Goal: Transaction & Acquisition: Purchase product/service

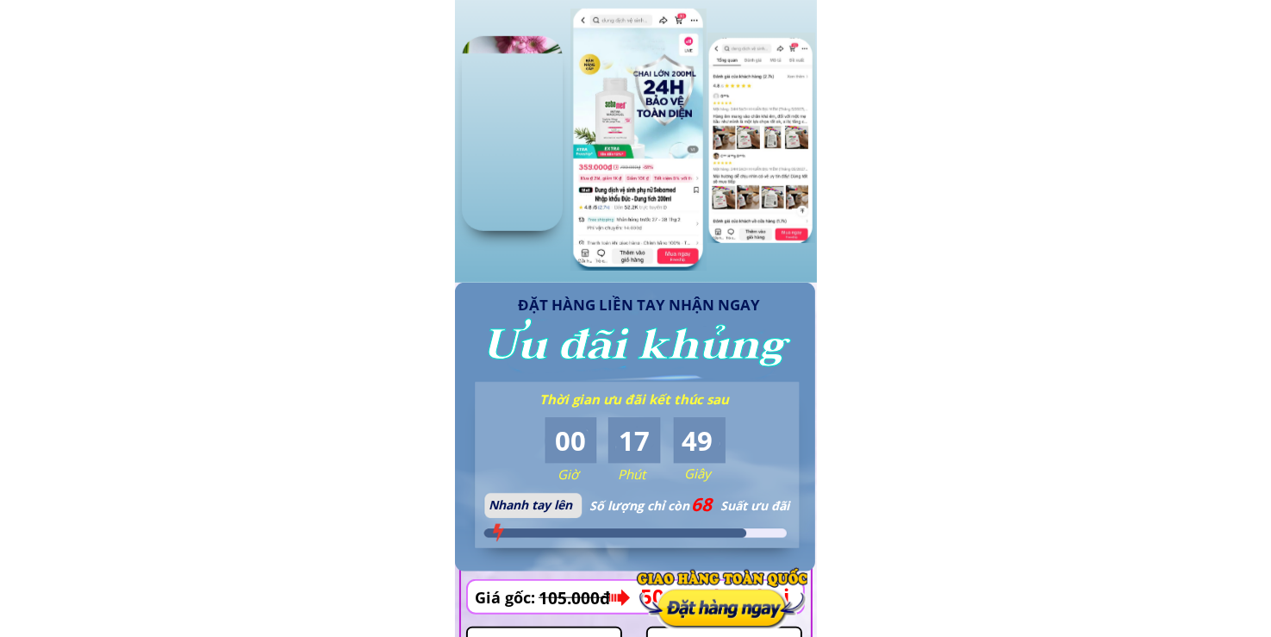
scroll to position [1608, 0]
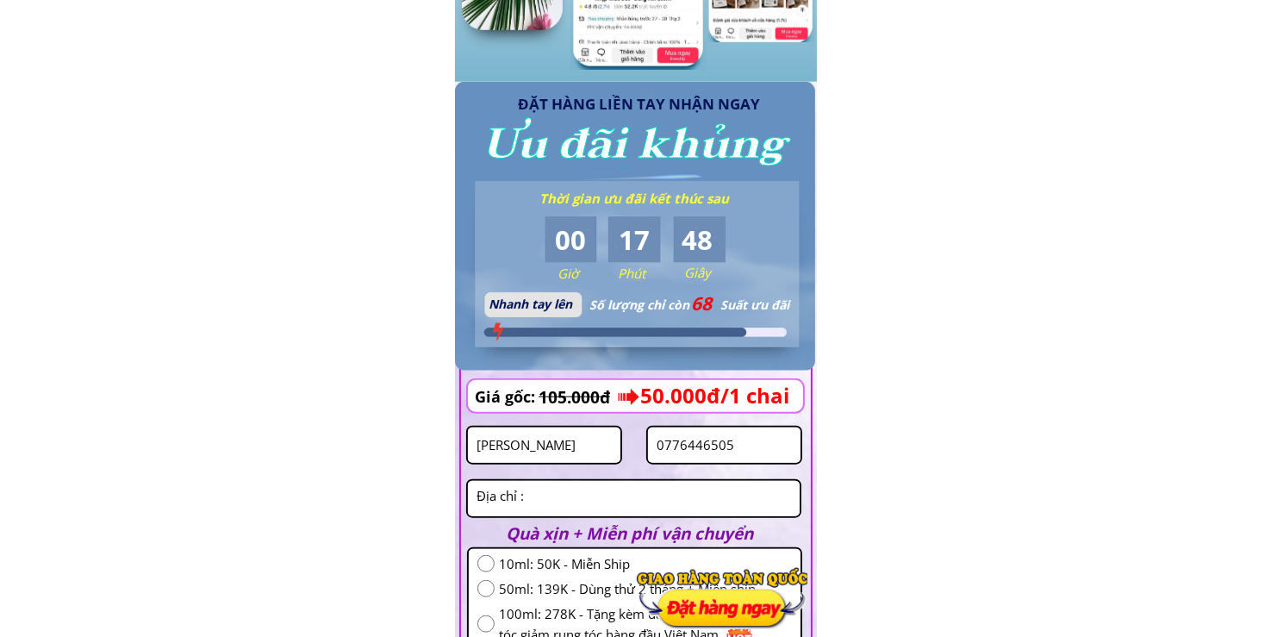
click at [713, 438] on input "0776446505" at bounding box center [724, 444] width 144 height 35
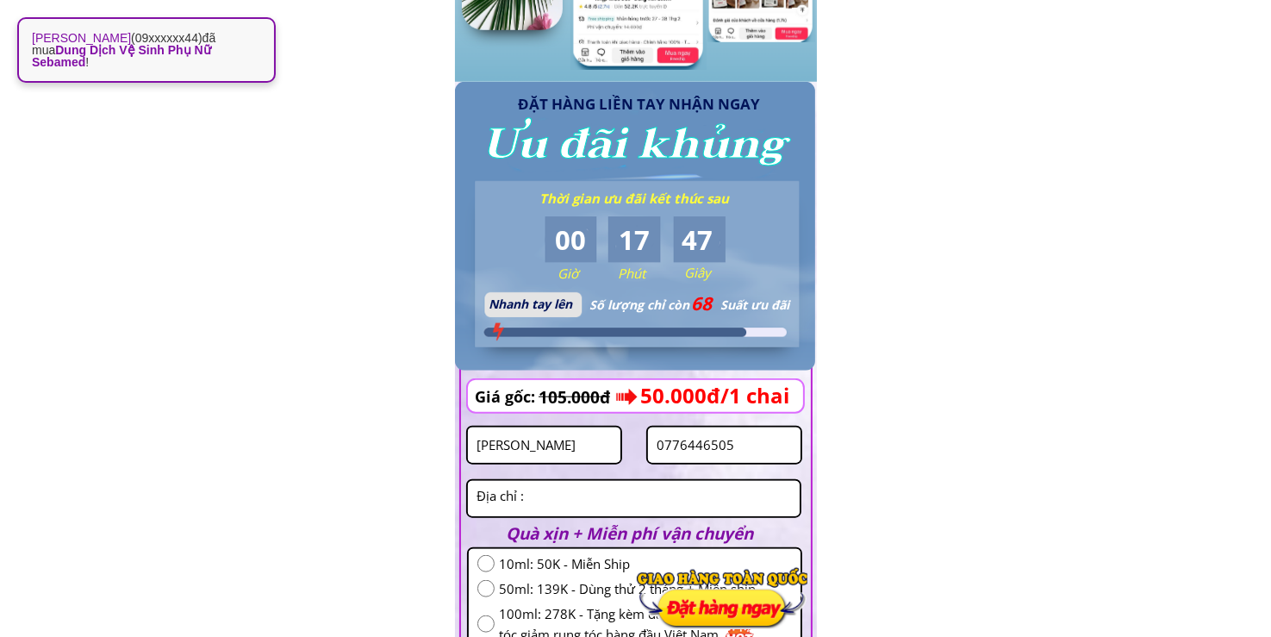
paste input "394372742"
type input "0394372742"
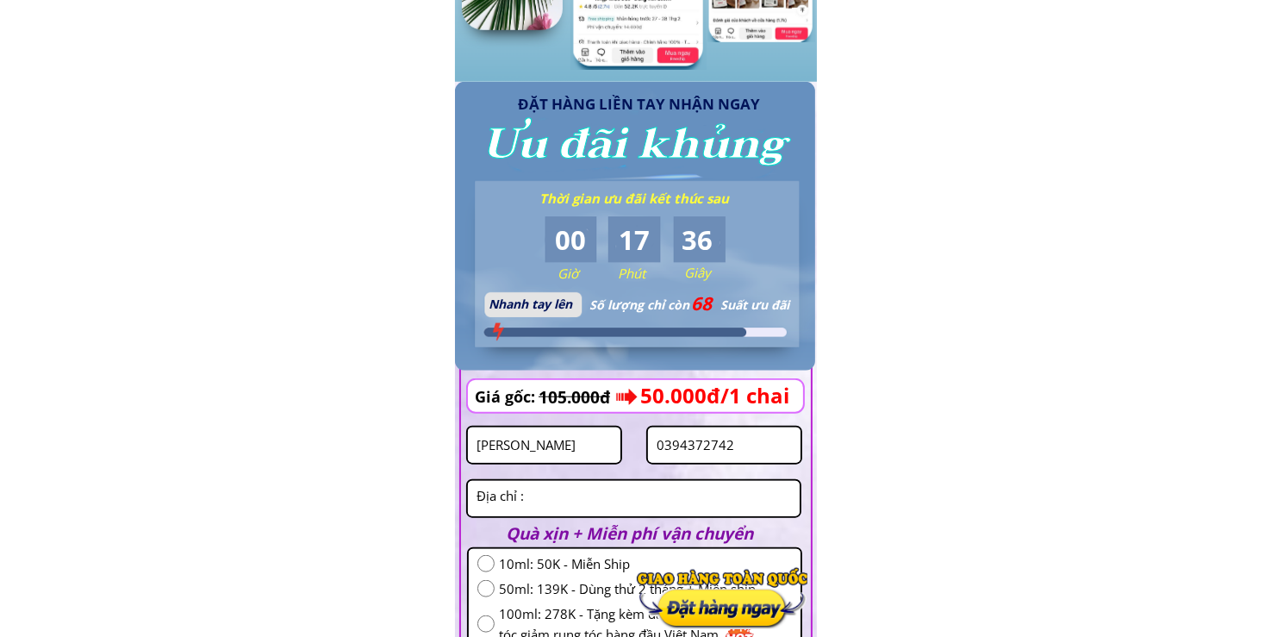
click at [591, 444] on input "trương thị" at bounding box center [544, 444] width 144 height 35
paste input "Đoan thi thai"
type input "Đoan thi thai"
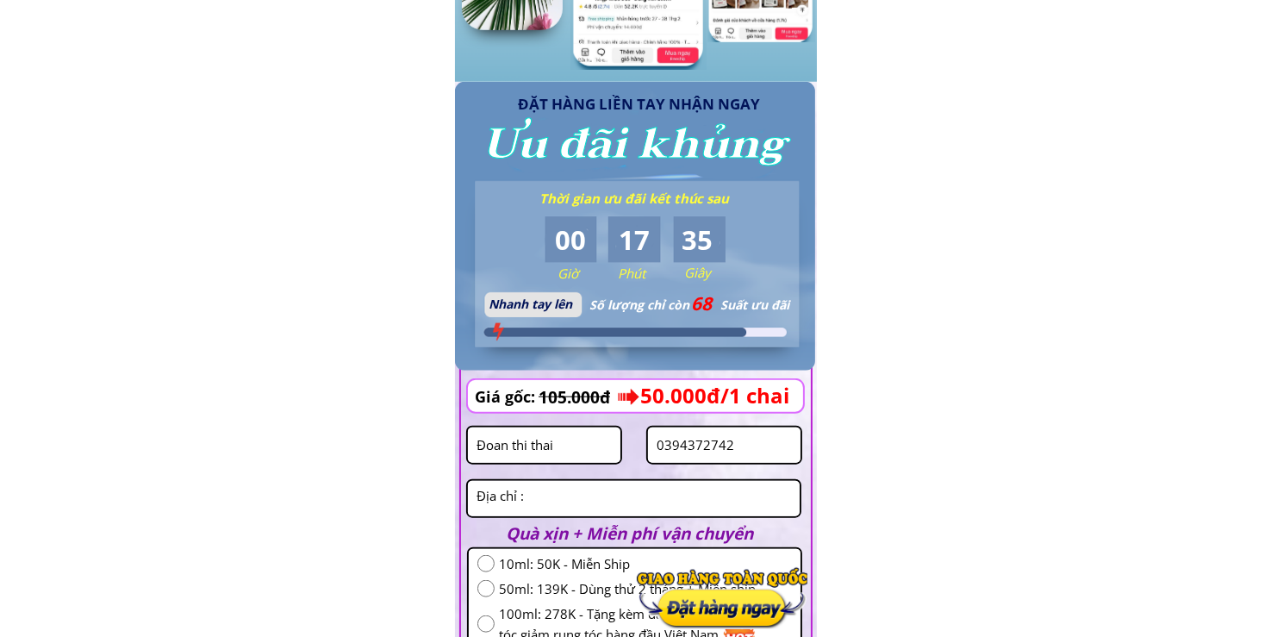
click at [568, 500] on textarea at bounding box center [633, 498] width 323 height 35
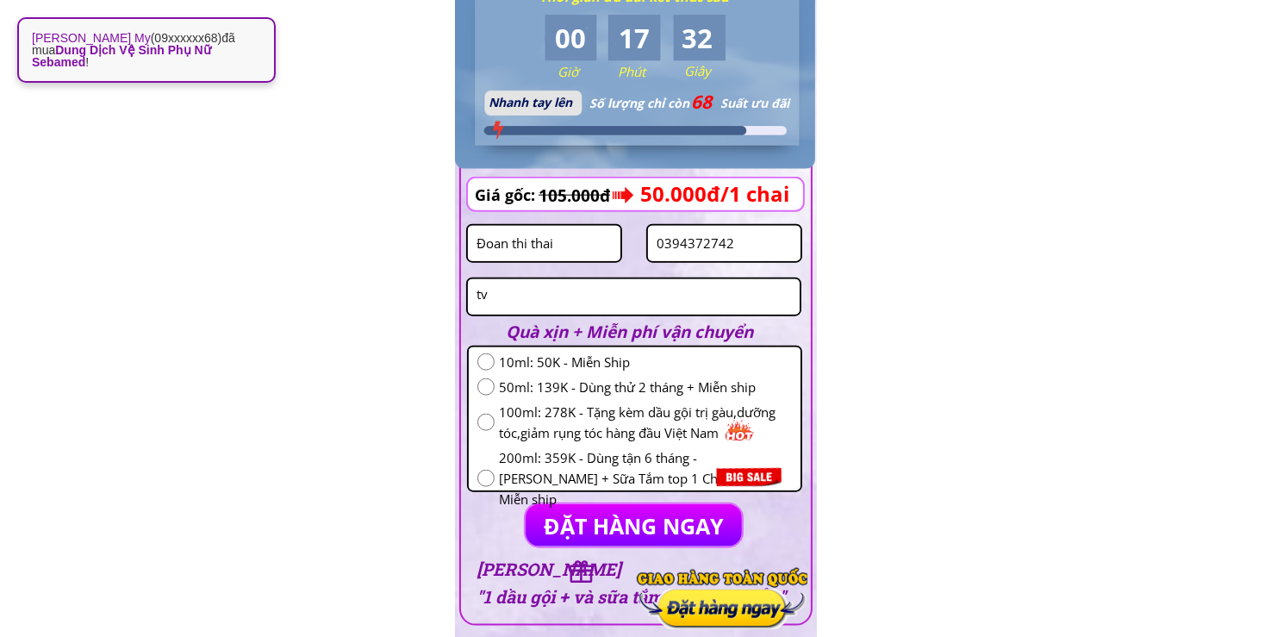
type textarea "tv"
click at [538, 365] on span "10ml: 50K - Miễn Ship" at bounding box center [645, 362] width 293 height 21
radio input "true"
click at [581, 506] on p "ĐẶT HÀNG NGAY" at bounding box center [634, 525] width 216 height 42
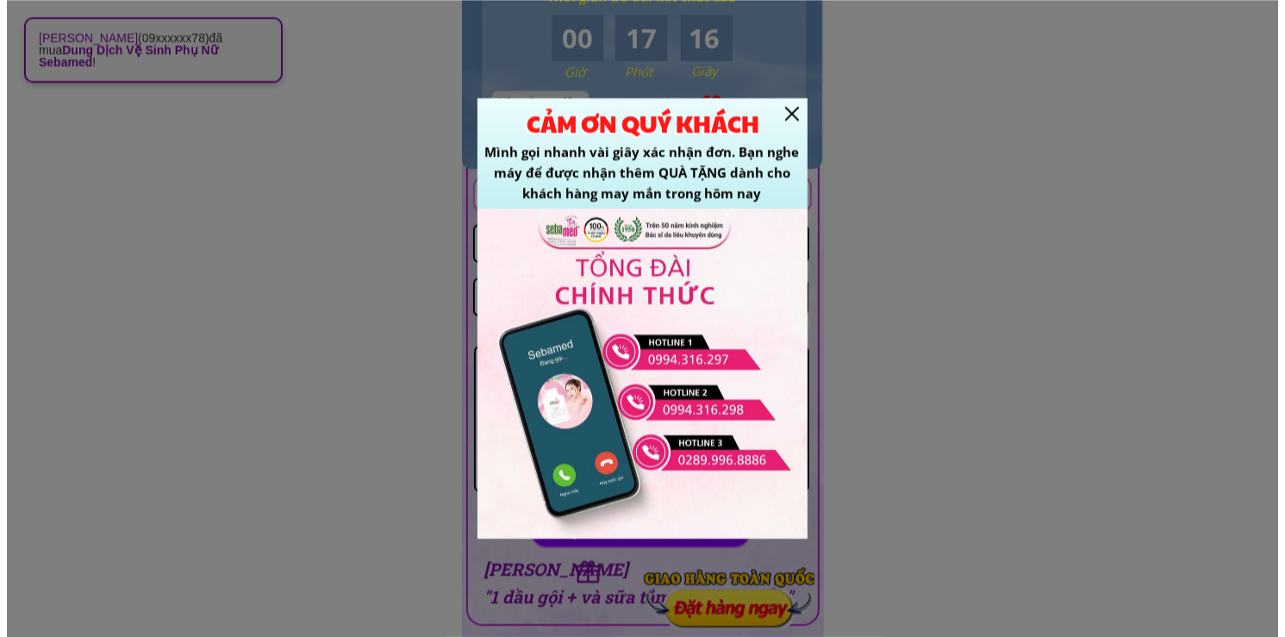
scroll to position [0, 0]
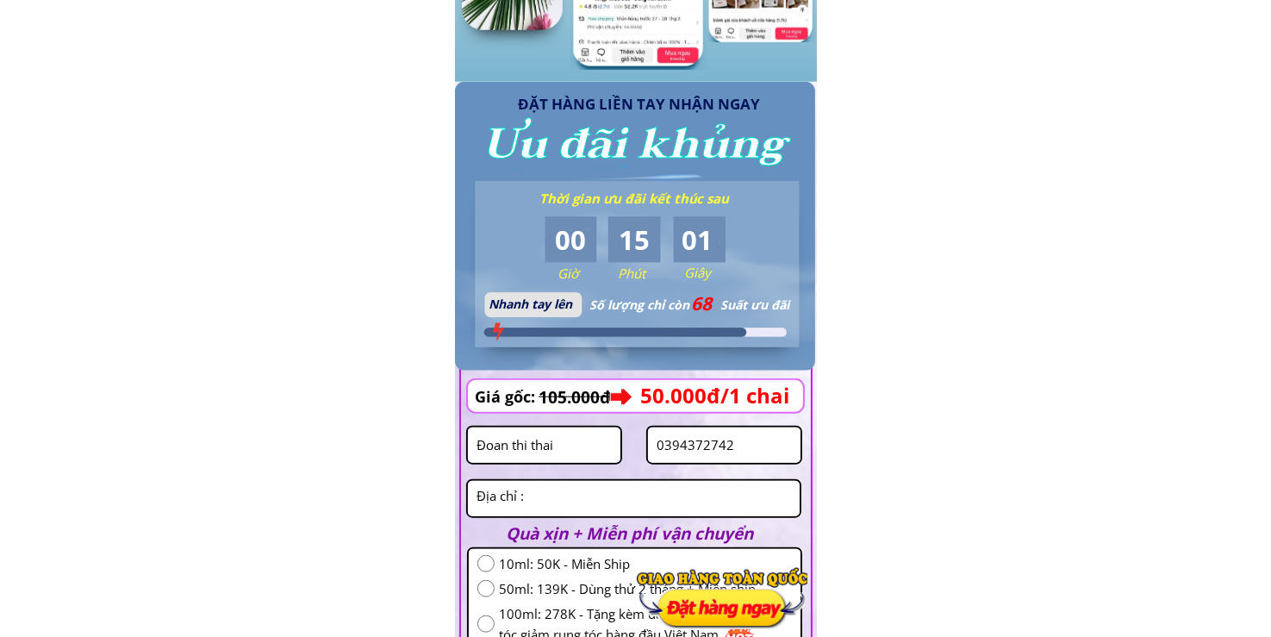
scroll to position [1810, 0]
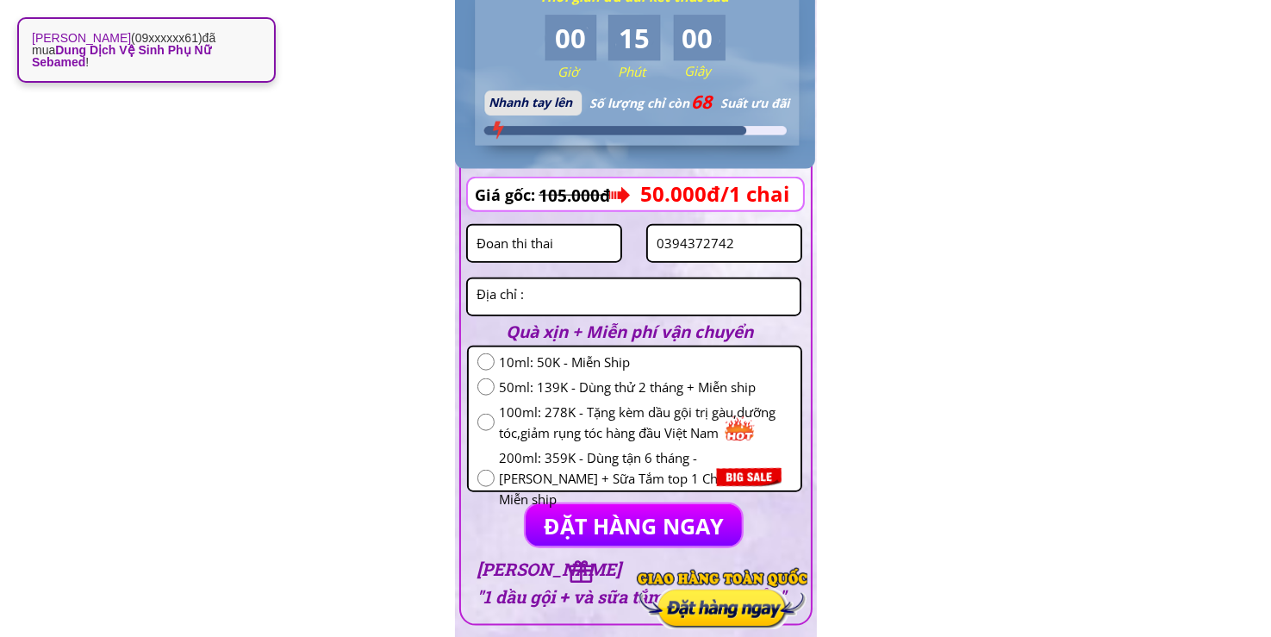
click at [769, 243] on input "0394372742" at bounding box center [724, 243] width 144 height 35
paste input "86656689"
type input "0866566892"
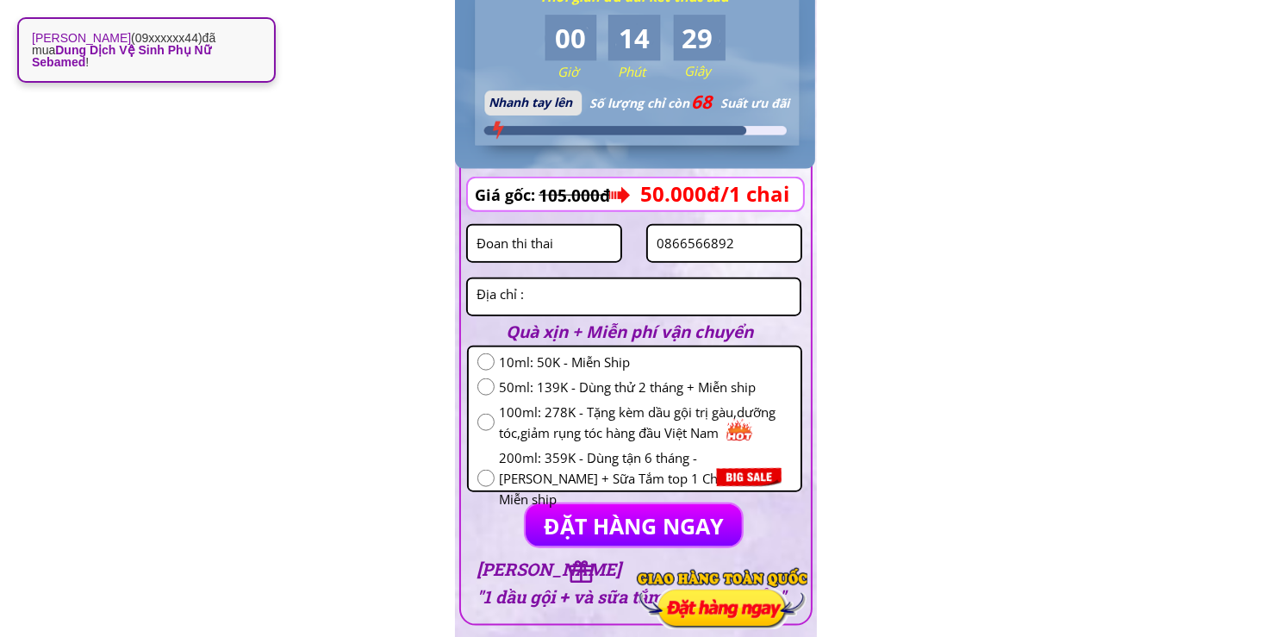
click at [574, 259] on input "Đoan thi thai" at bounding box center [544, 243] width 144 height 35
click at [584, 253] on input "Đoan thi thai" at bounding box center [544, 243] width 144 height 35
paste input "Hồ Thị"
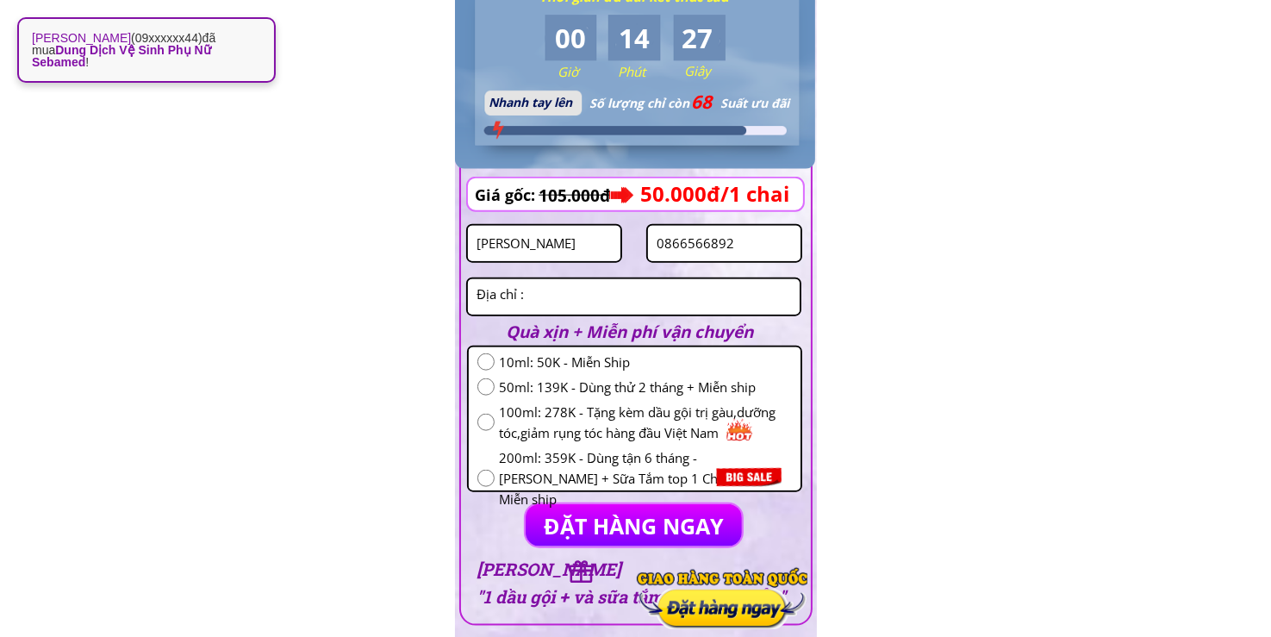
type input "Hồ Thị"
click at [534, 302] on textarea at bounding box center [633, 296] width 323 height 35
type textarea "ngo"
click at [537, 371] on span "10ml: 50K - Miễn Ship" at bounding box center [645, 362] width 293 height 21
radio input "true"
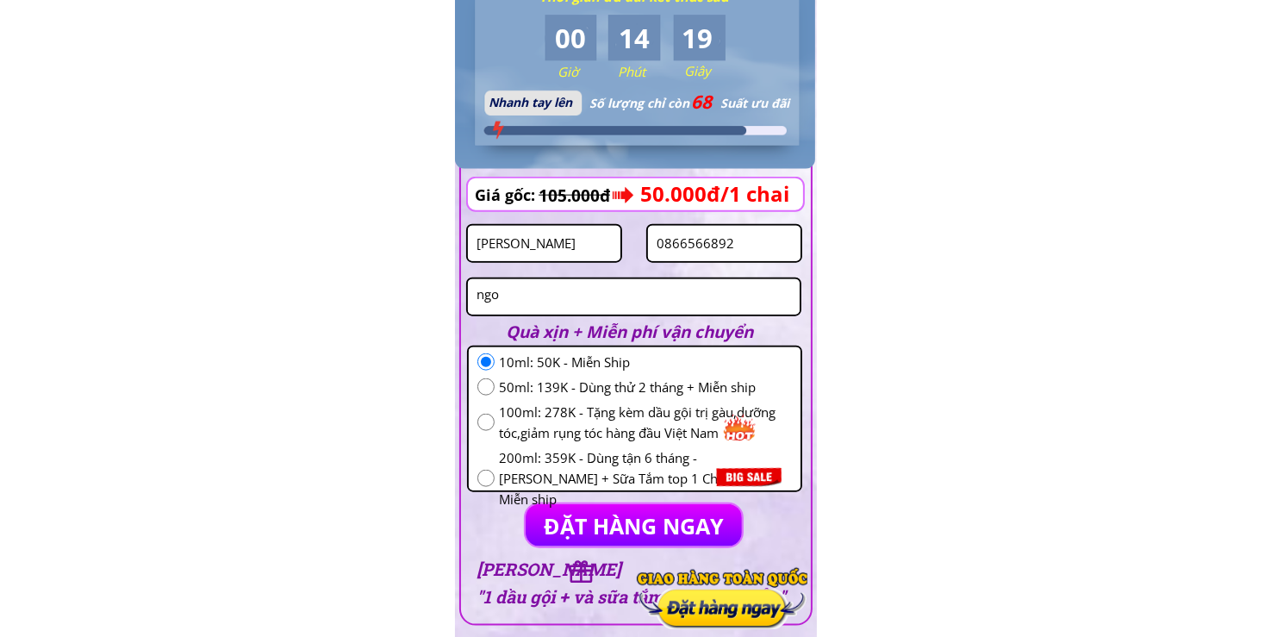
click at [600, 507] on p "ĐẶT HÀNG NGAY" at bounding box center [634, 525] width 216 height 42
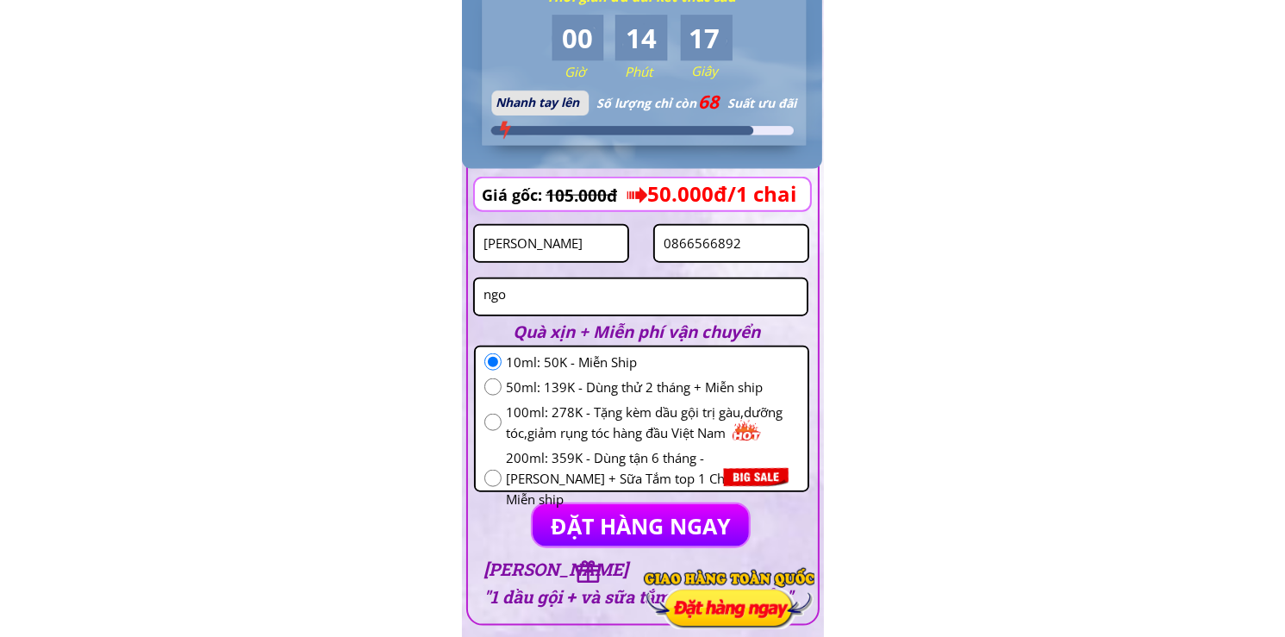
scroll to position [0, 0]
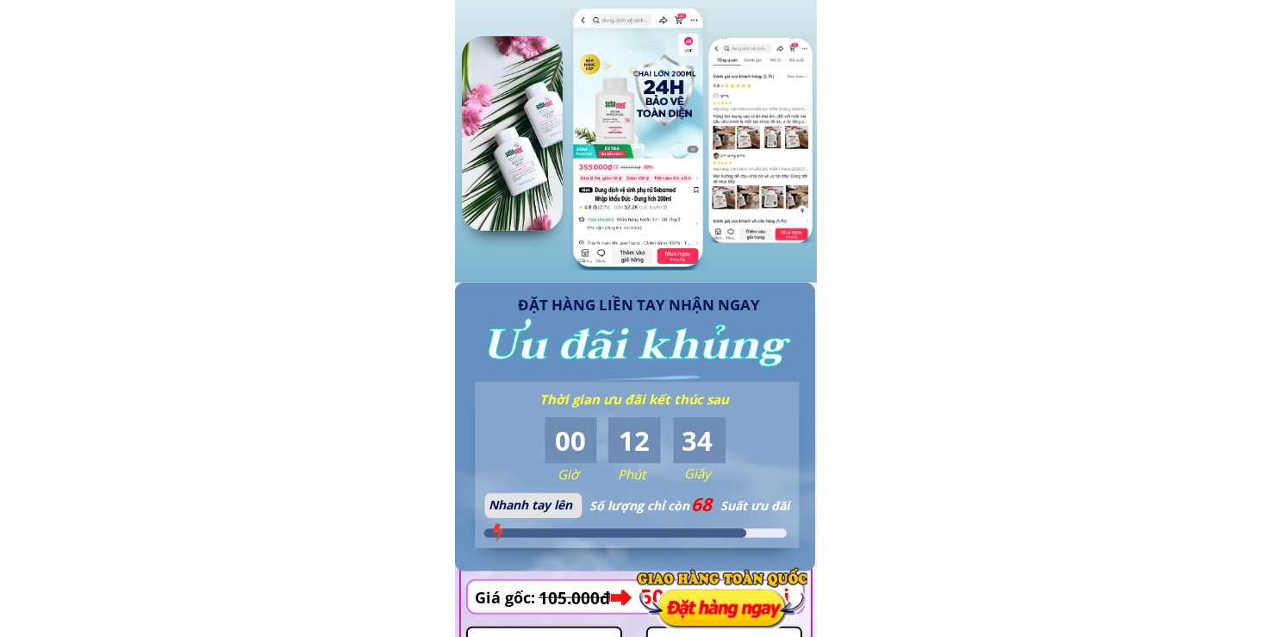
scroll to position [1810, 0]
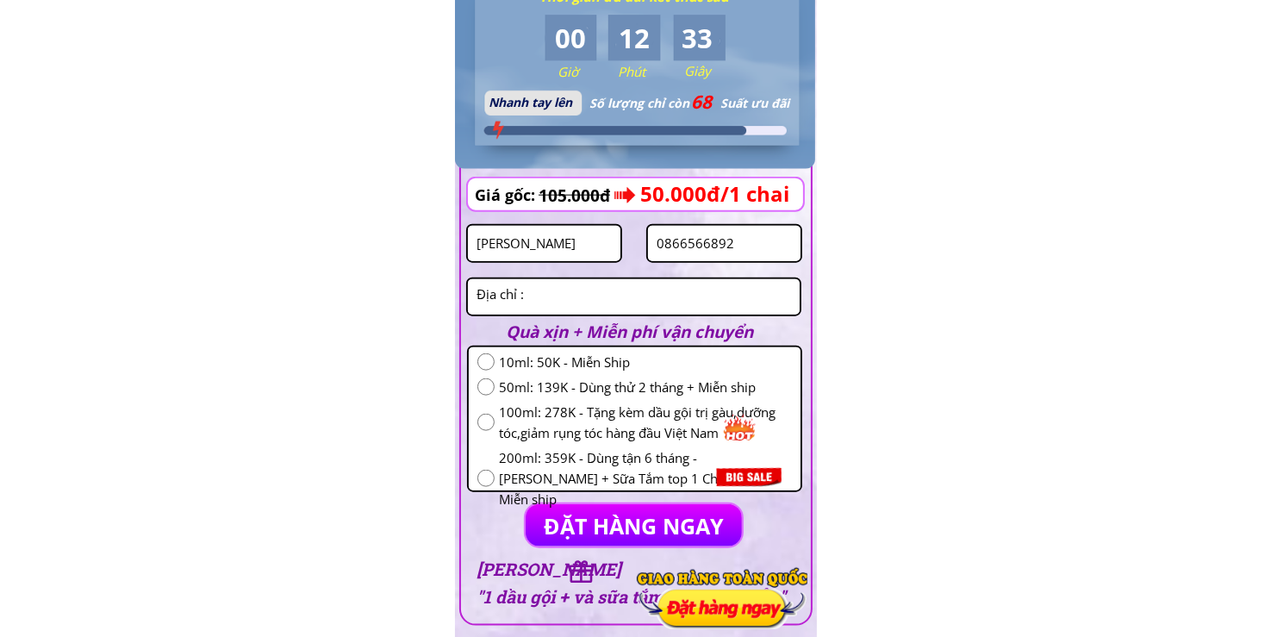
click at [755, 239] on input "0866566892" at bounding box center [724, 243] width 144 height 35
paste input "387906437"
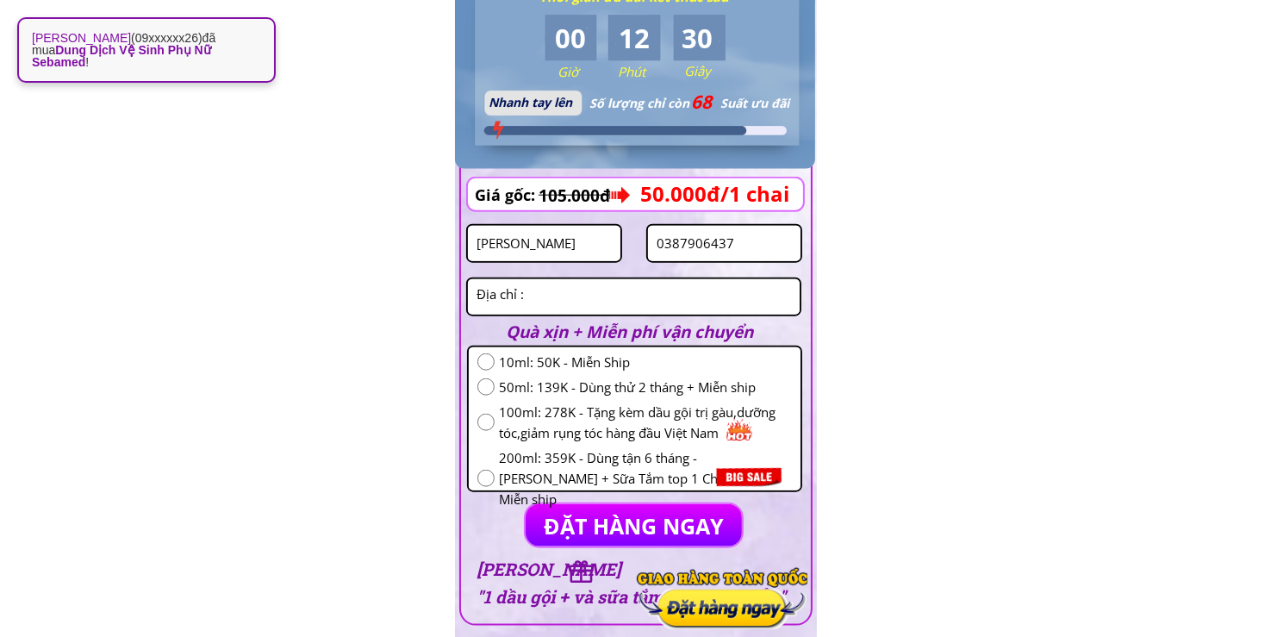
type input "0387906437"
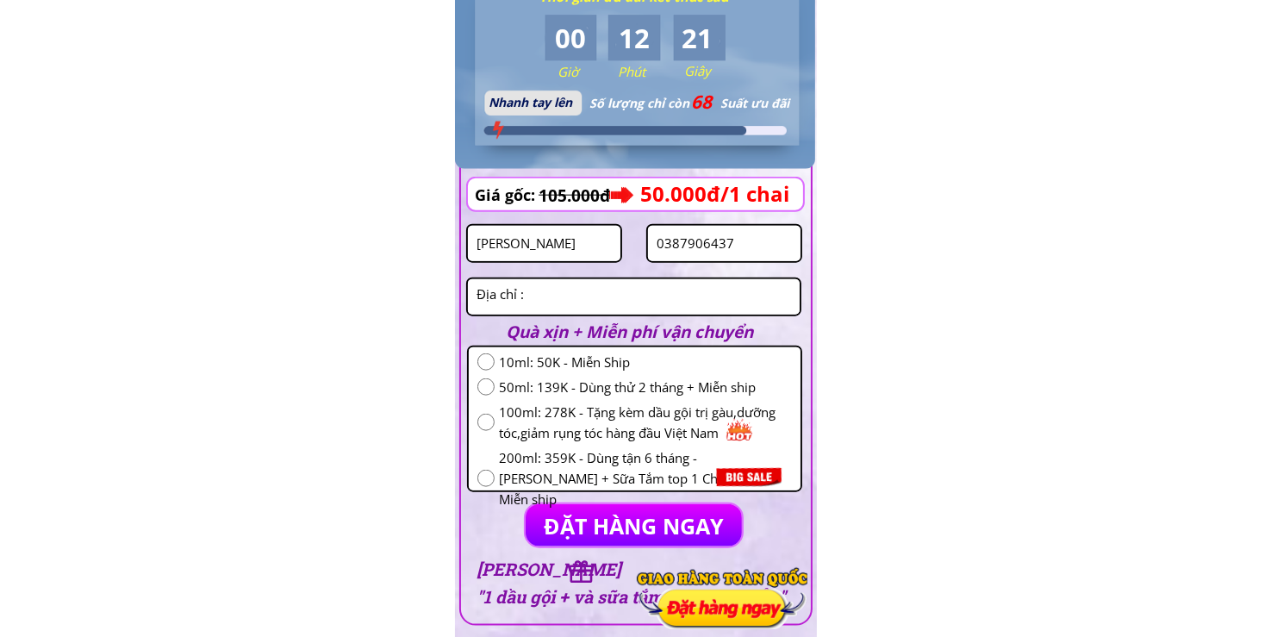
click at [569, 257] on input "[PERSON_NAME]" at bounding box center [544, 243] width 144 height 35
click at [569, 257] on input "Hồ Thị" at bounding box center [544, 243] width 144 height 35
paste input "[PERSON_NAME]"
type input "[PERSON_NAME]"
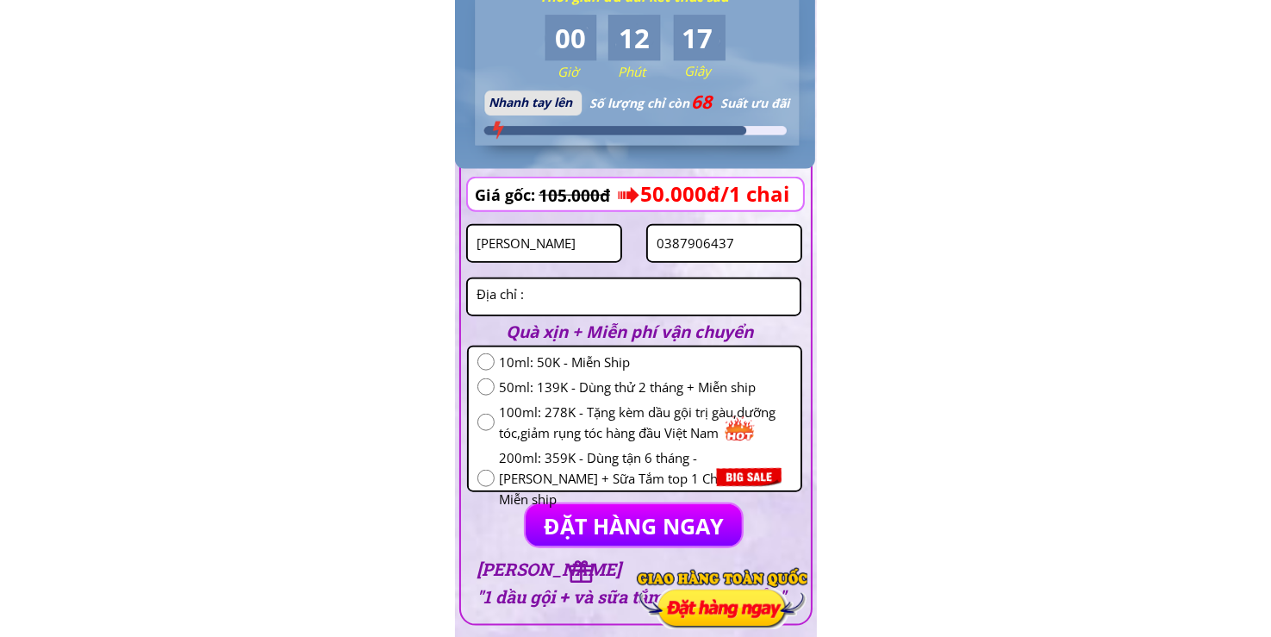
click at [485, 392] on input "radio" at bounding box center [485, 386] width 17 height 17
radio input "true"
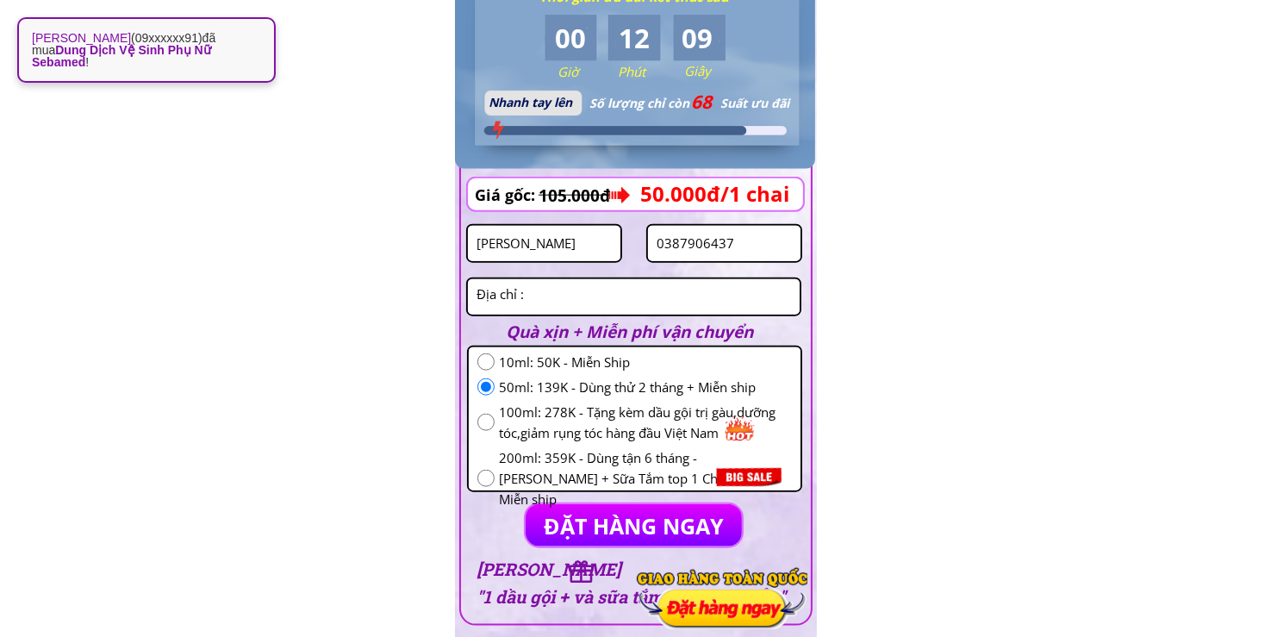
click at [577, 307] on textarea at bounding box center [633, 296] width 323 height 35
type textarea "f"
click at [641, 526] on p "ĐẶT HÀNG NGAY" at bounding box center [634, 525] width 216 height 42
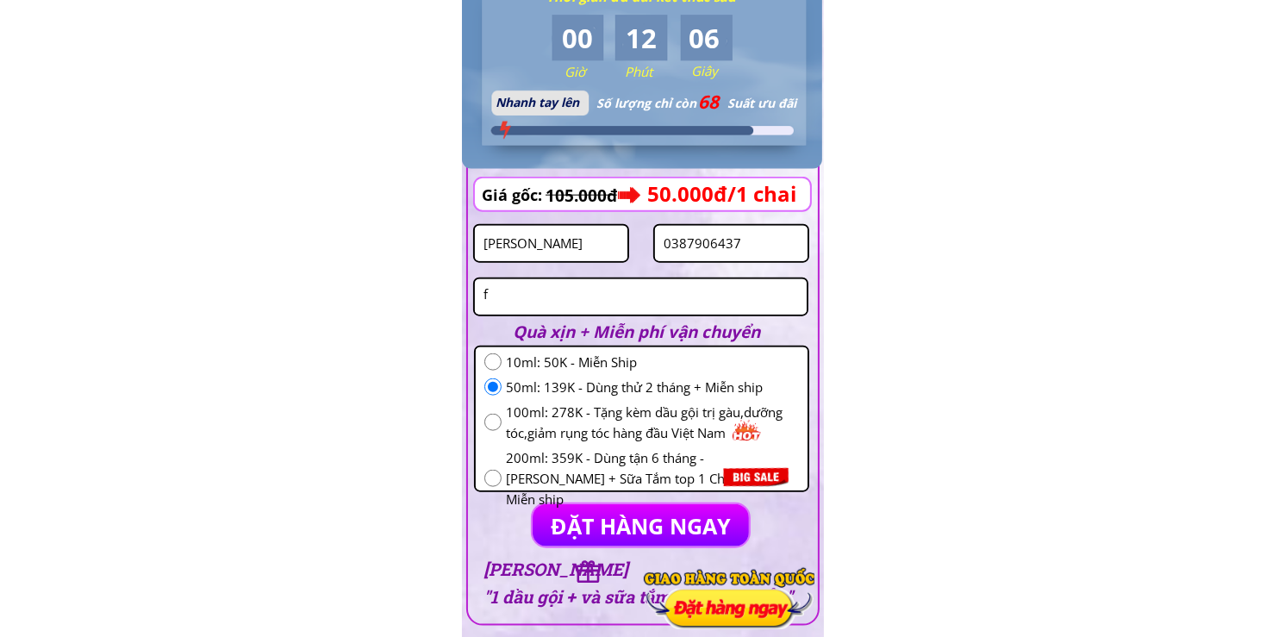
scroll to position [0, 0]
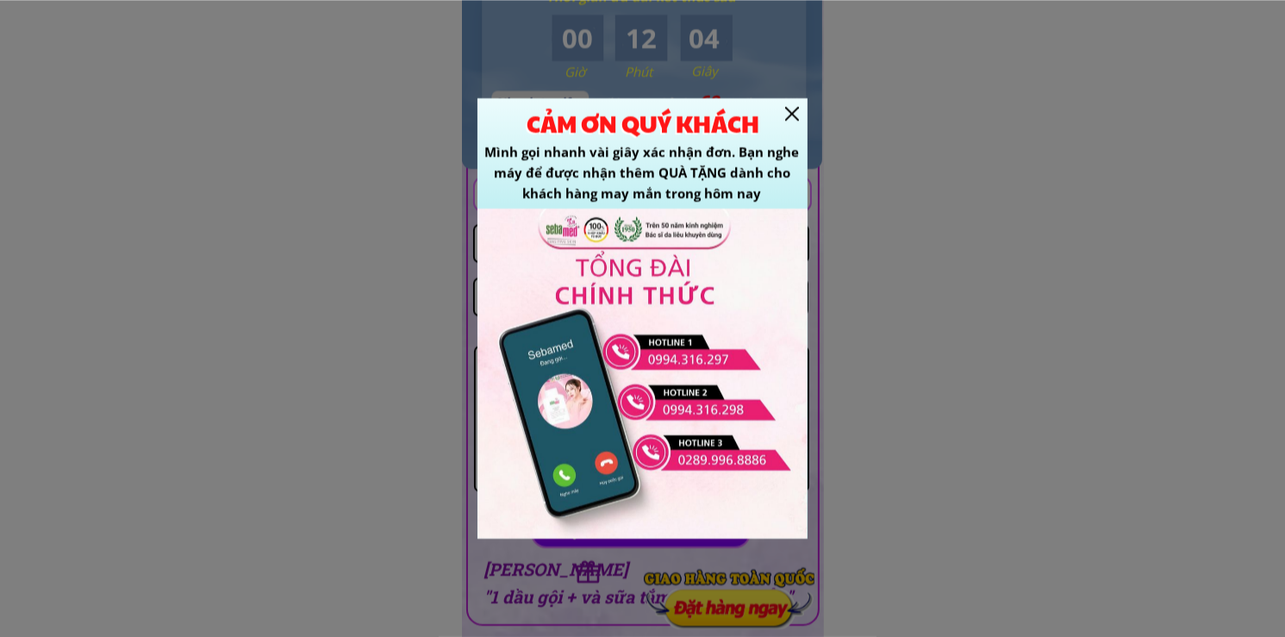
click at [793, 118] on div at bounding box center [792, 114] width 14 height 14
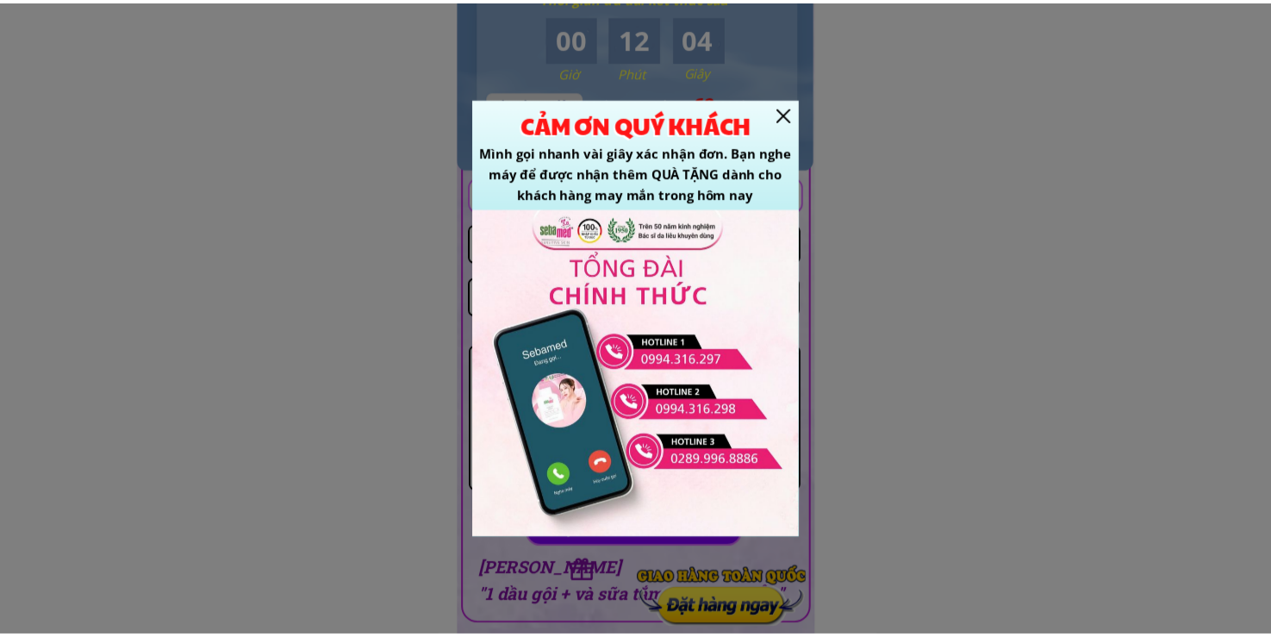
scroll to position [1810, 0]
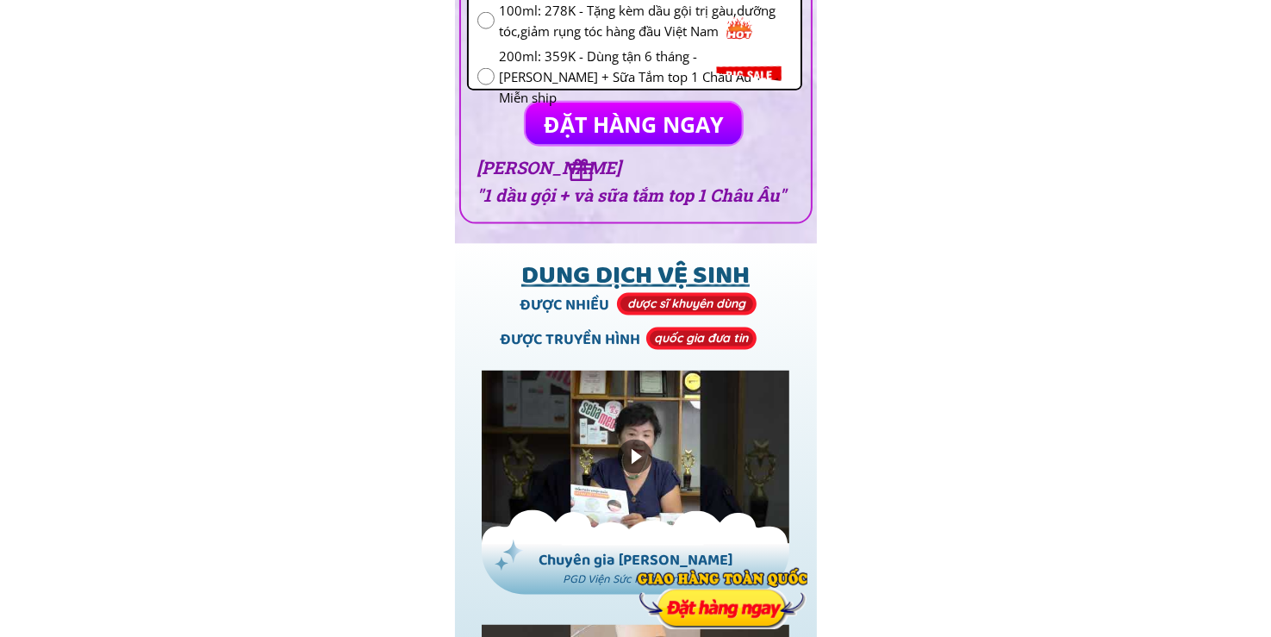
scroll to position [1810, 0]
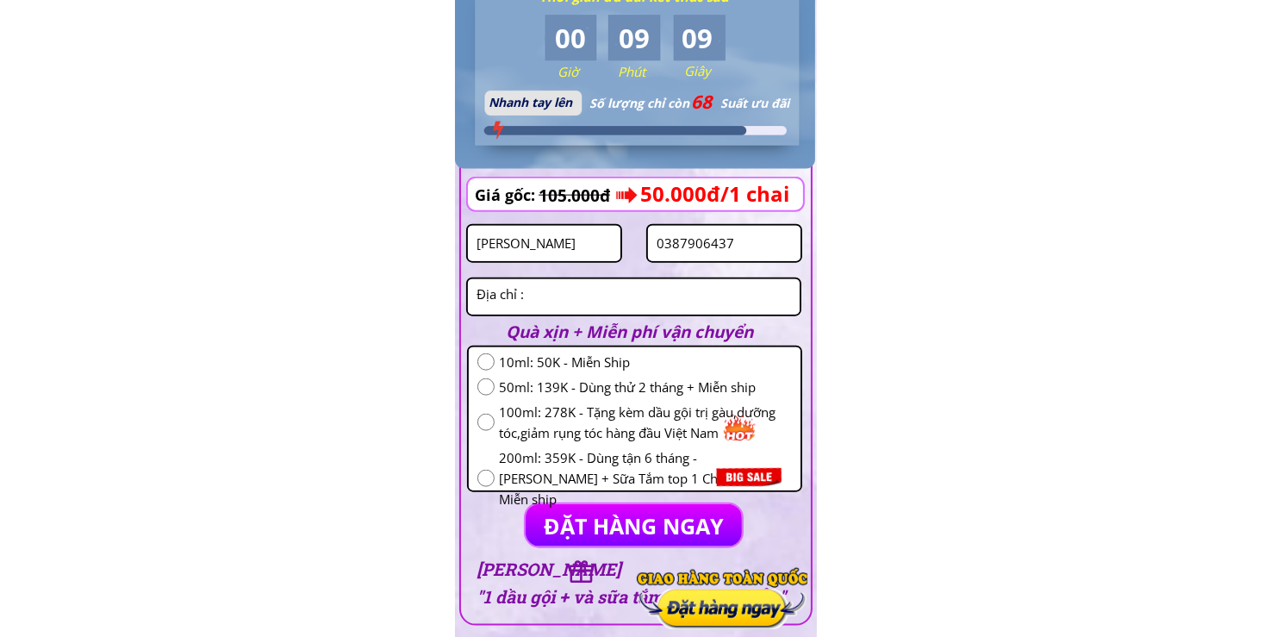
click at [566, 245] on input "Nguyễn Nga" at bounding box center [544, 243] width 144 height 35
paste input "Lưu Thi đong"
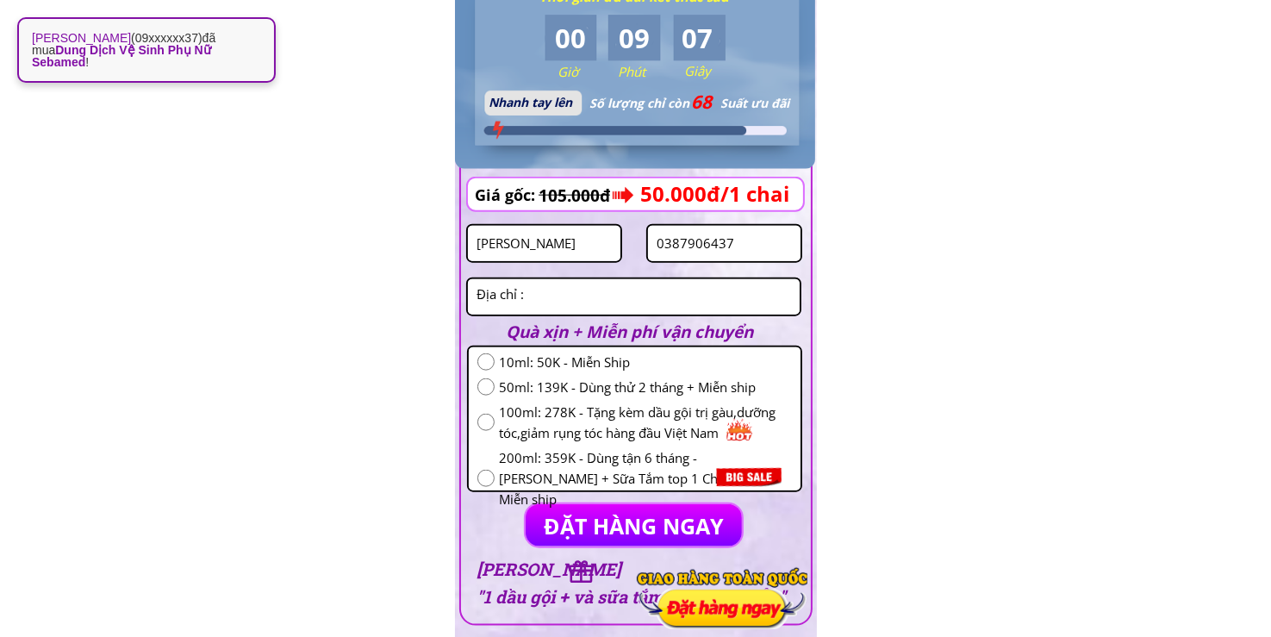
type input "Lưu Thi đong"
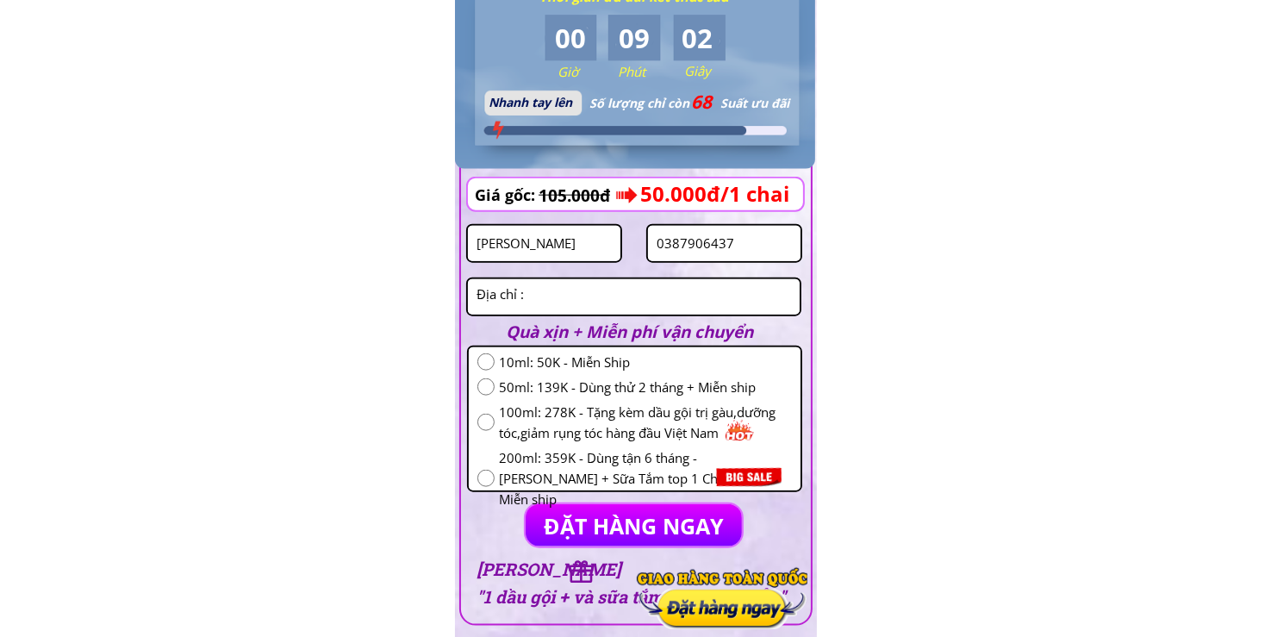
click at [776, 251] on input "0387906437" at bounding box center [724, 243] width 144 height 35
paste input "98897541"
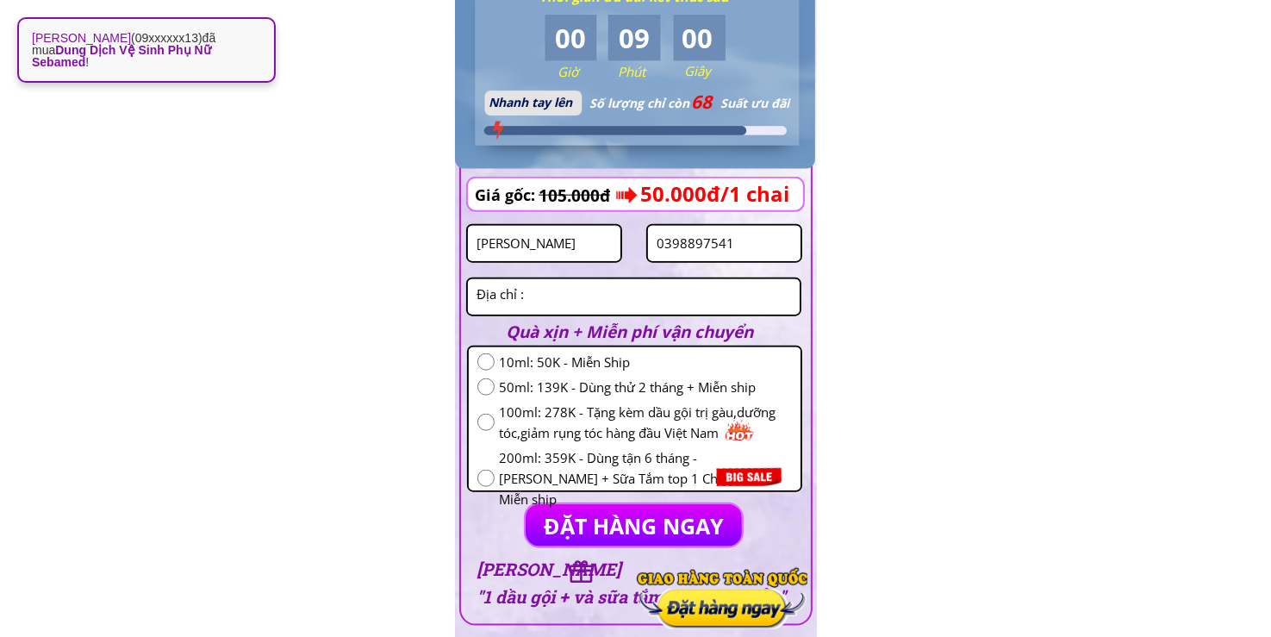
type input "0398897541"
click at [482, 365] on input "radio" at bounding box center [485, 361] width 17 height 17
radio input "true"
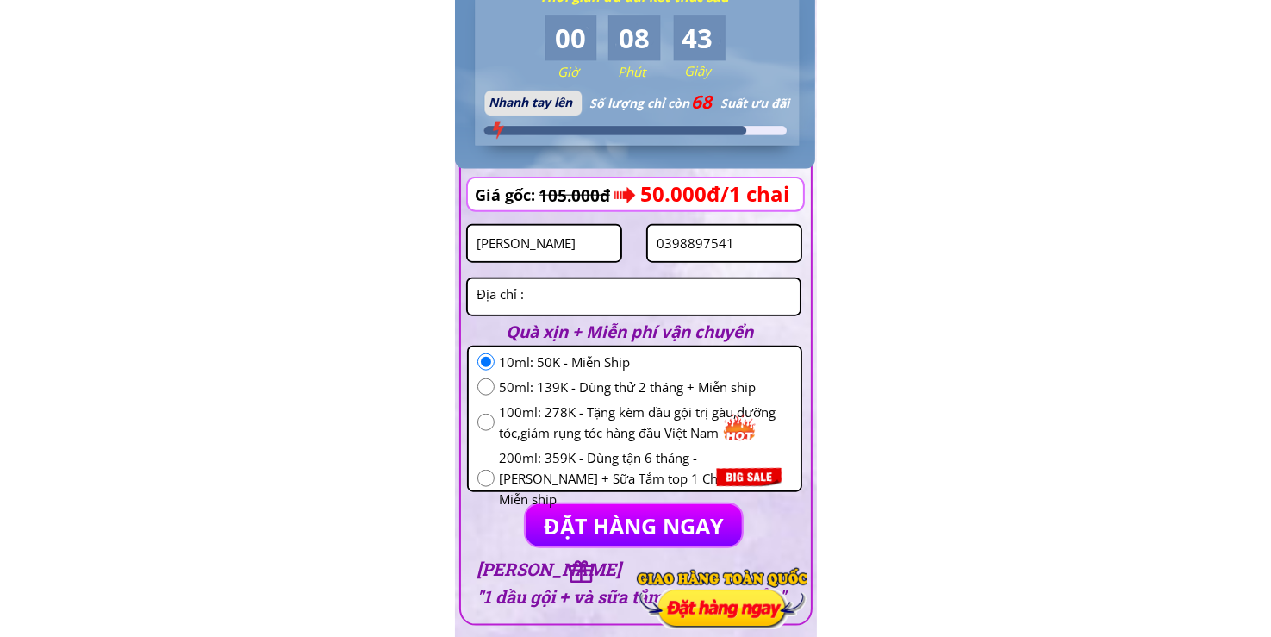
click at [569, 285] on textarea at bounding box center [633, 296] width 323 height 35
paste textarea "Thôn khe khoai xã thống nhất hạ long quảng ninh"
type textarea "Thôn khe khoai xã thống nhất hạ long quảng ninh"
click at [626, 521] on p "ĐẶT HÀNG NGAY" at bounding box center [634, 525] width 236 height 46
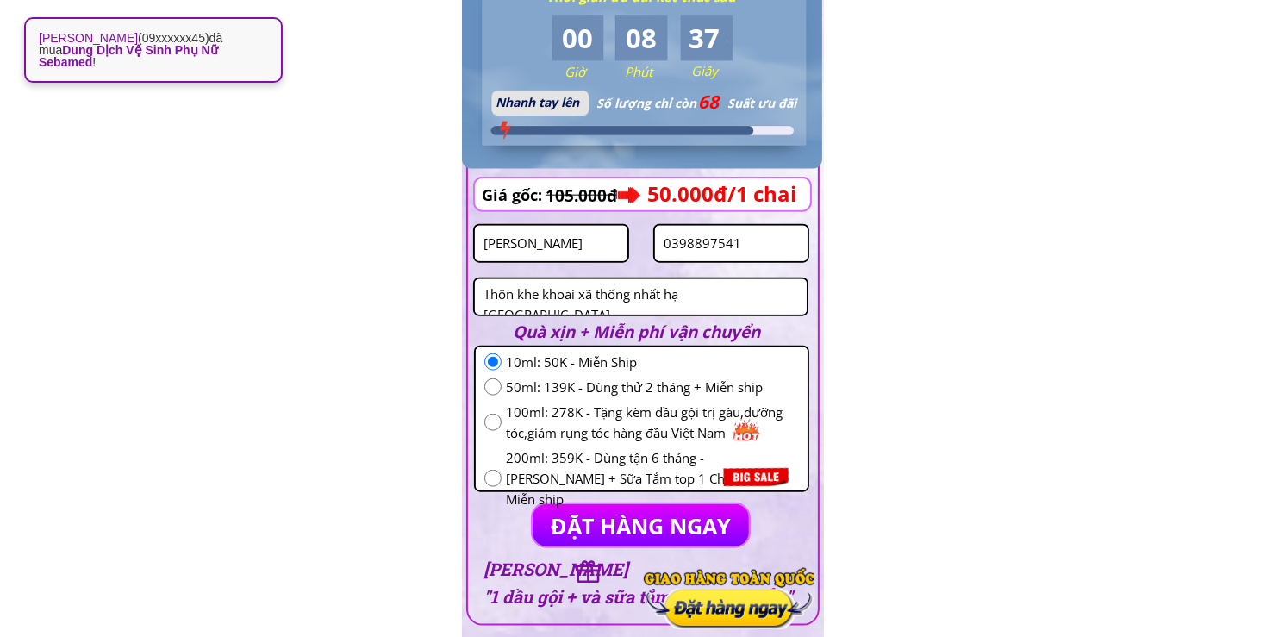
scroll to position [0, 0]
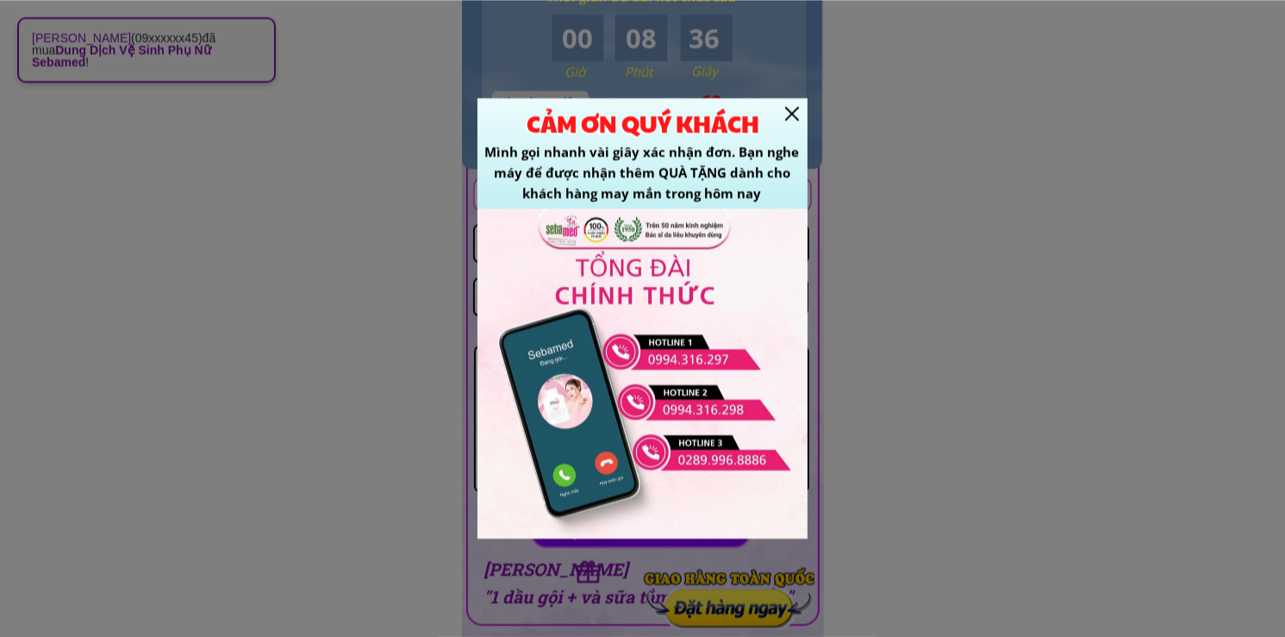
click at [793, 114] on div at bounding box center [792, 114] width 14 height 14
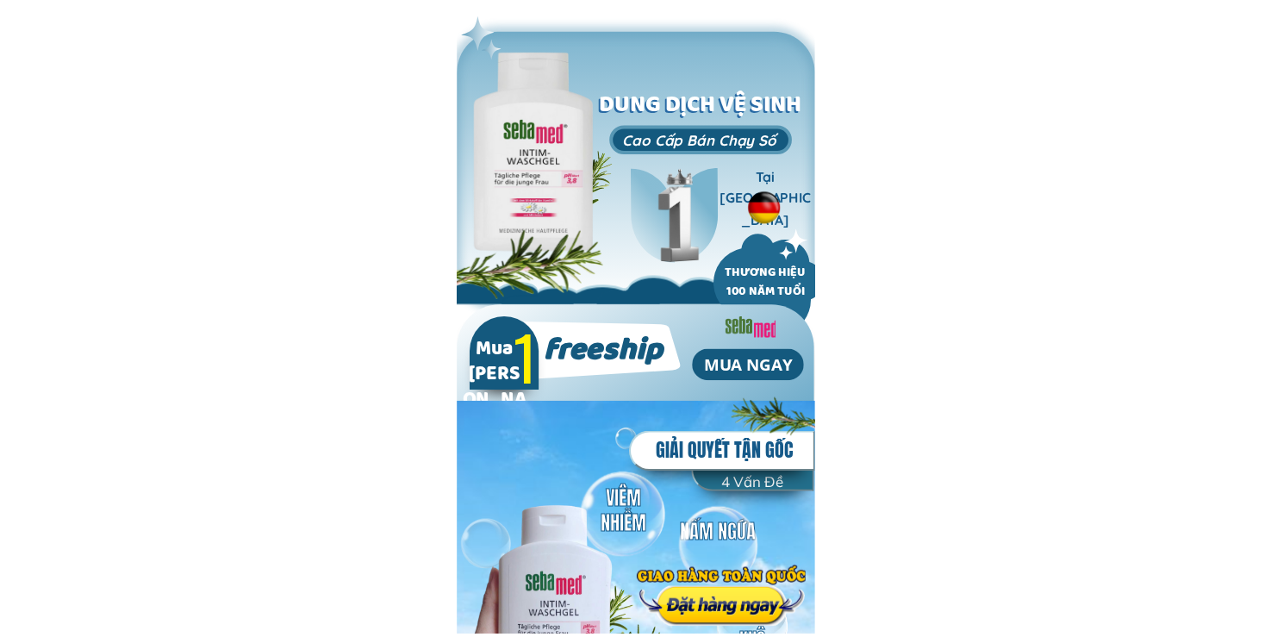
scroll to position [1810, 0]
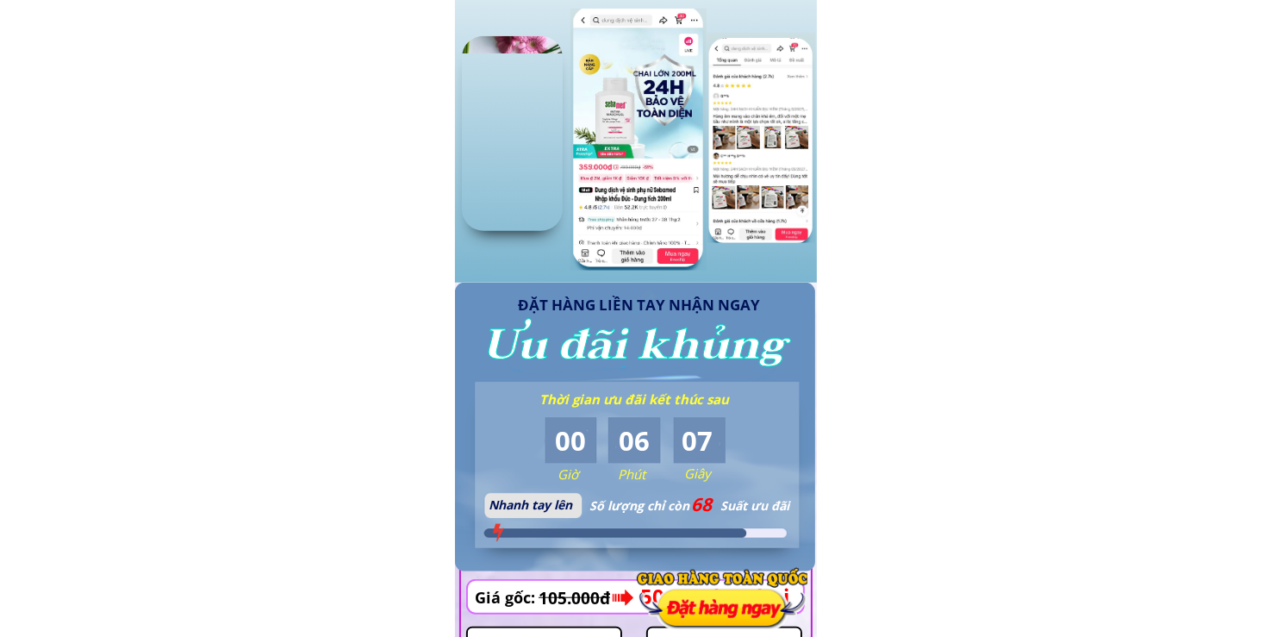
scroll to position [1810, 0]
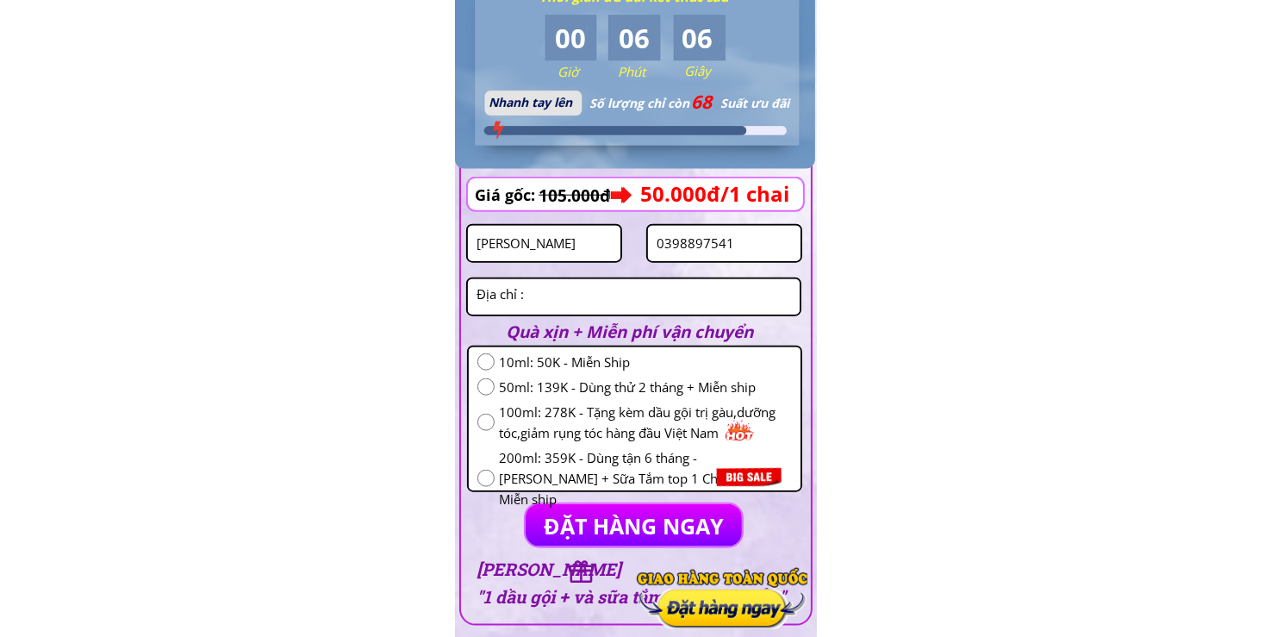
click at [769, 244] on input "0398897541" at bounding box center [724, 243] width 144 height 35
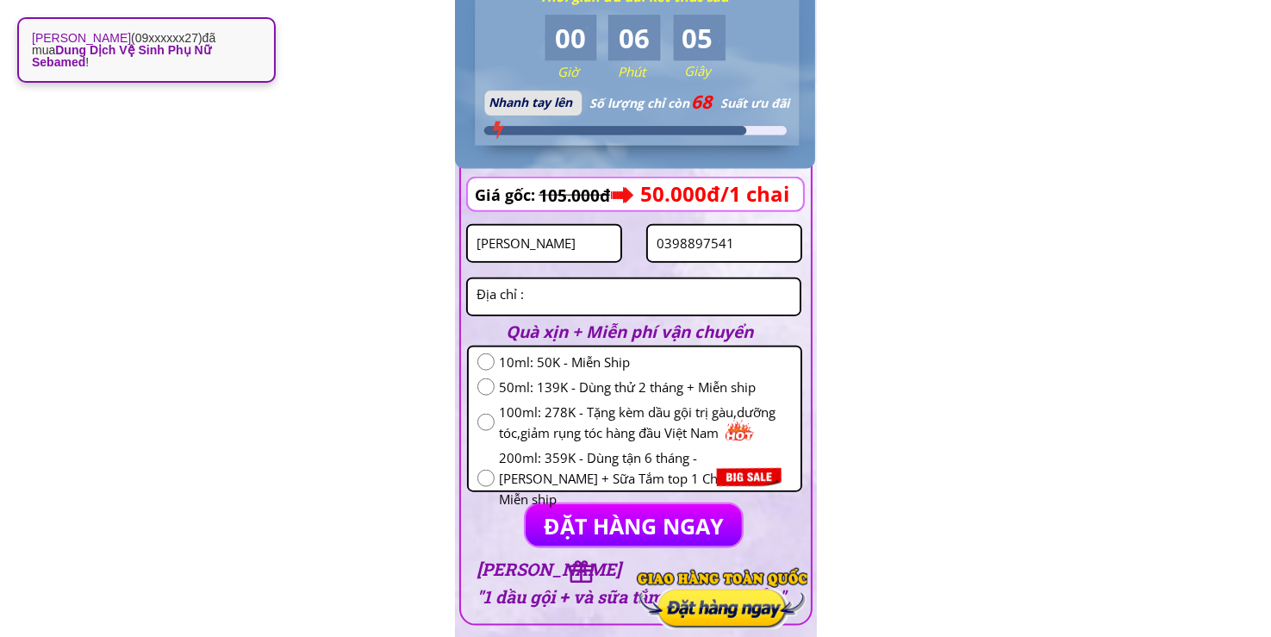
paste input "5953095"
type input "0359530951"
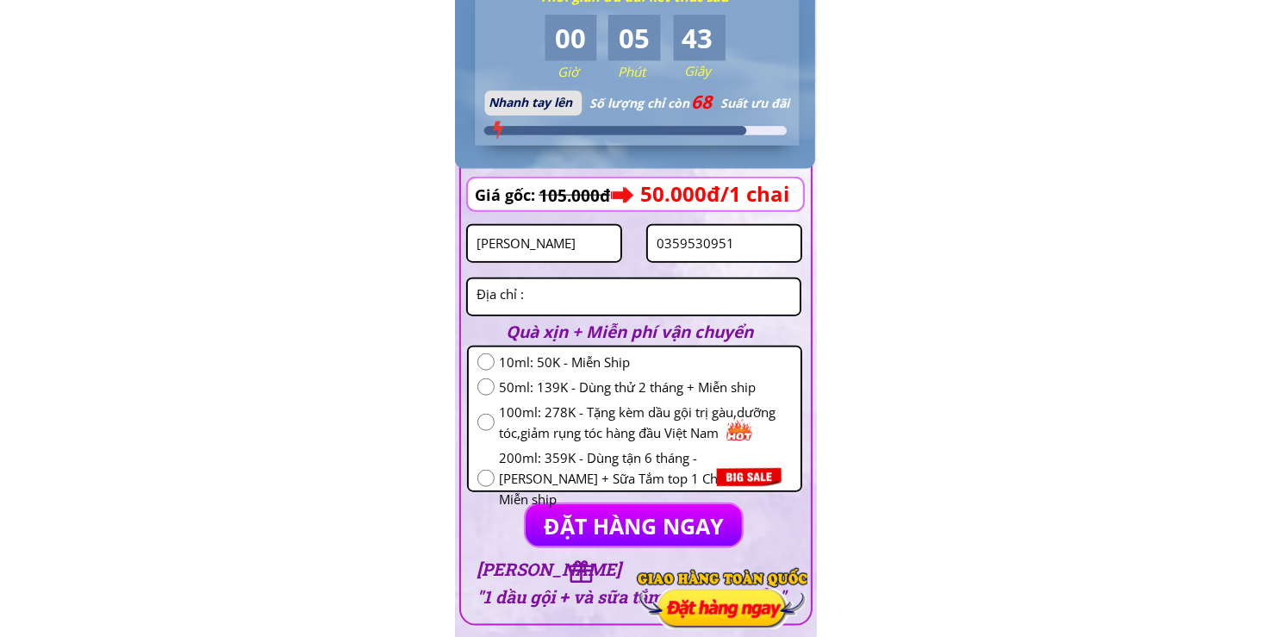
click at [603, 292] on textarea at bounding box center [633, 296] width 323 height 35
paste textarea "phường định hoà công ty áo vàng bình dương"
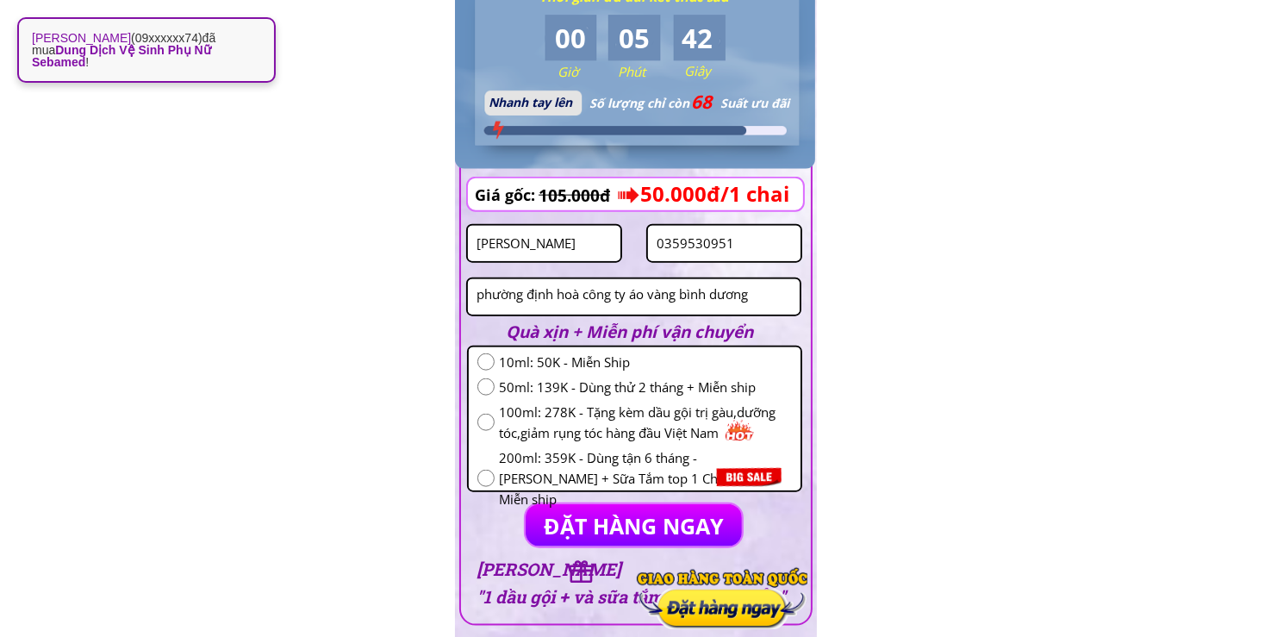
type textarea "phường định hoà công ty áo vàng bình dương"
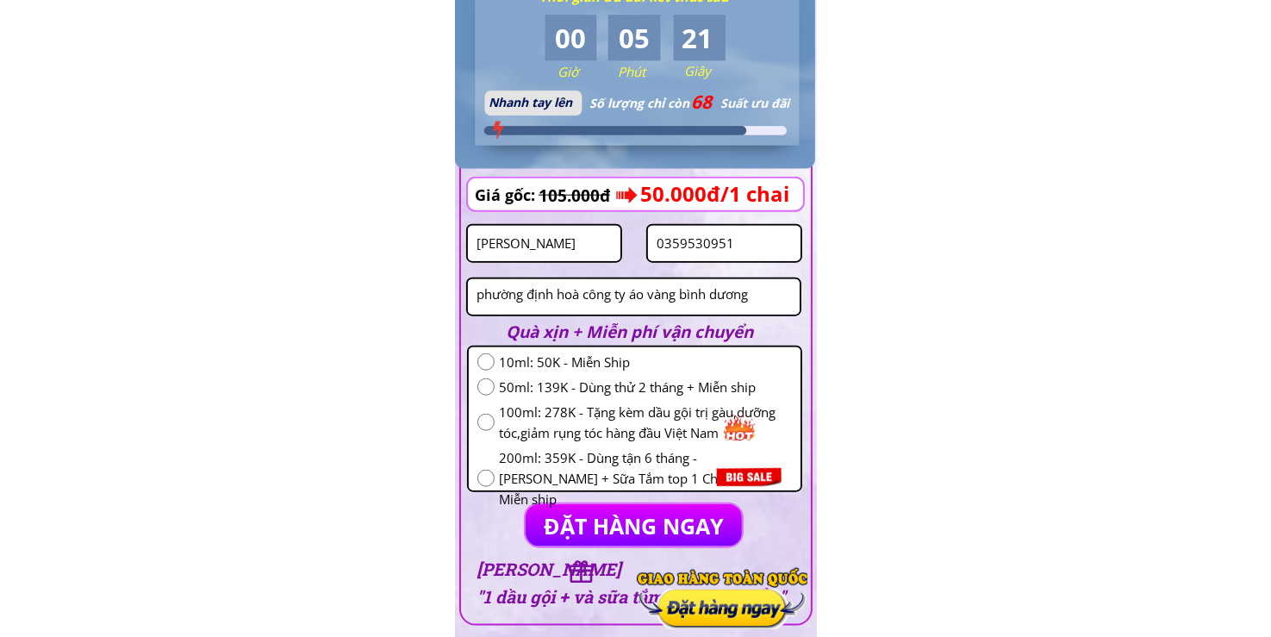
click at [577, 252] on input "Lưu Thi đong" at bounding box center [544, 243] width 144 height 35
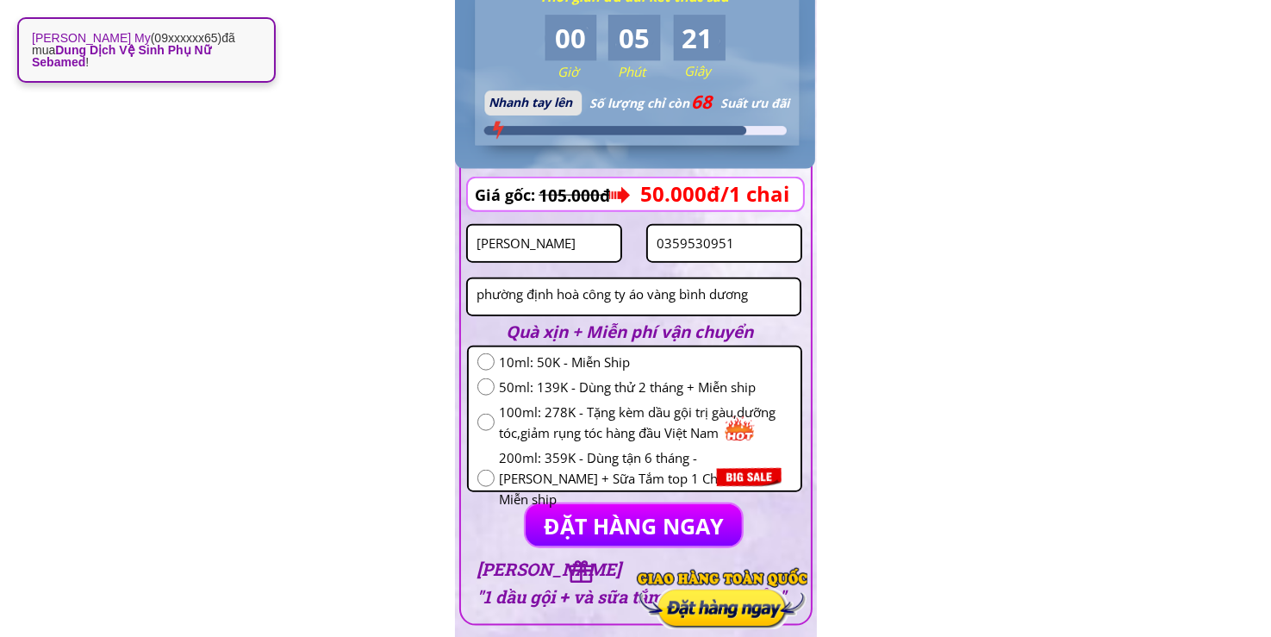
click at [577, 252] on input "Lưu Thi đong" at bounding box center [544, 243] width 144 height 35
paste input "[PERSON_NAME] khá"
type input "[PERSON_NAME] khá"
click at [486, 391] on input "radio" at bounding box center [485, 386] width 17 height 17
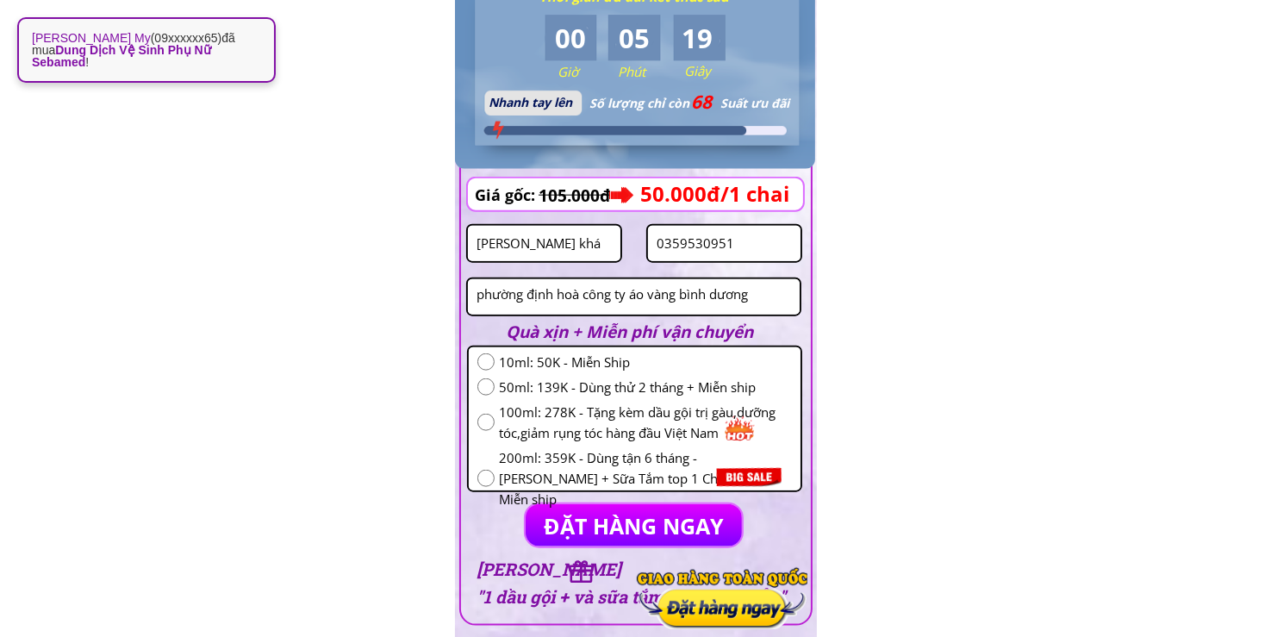
radio input "true"
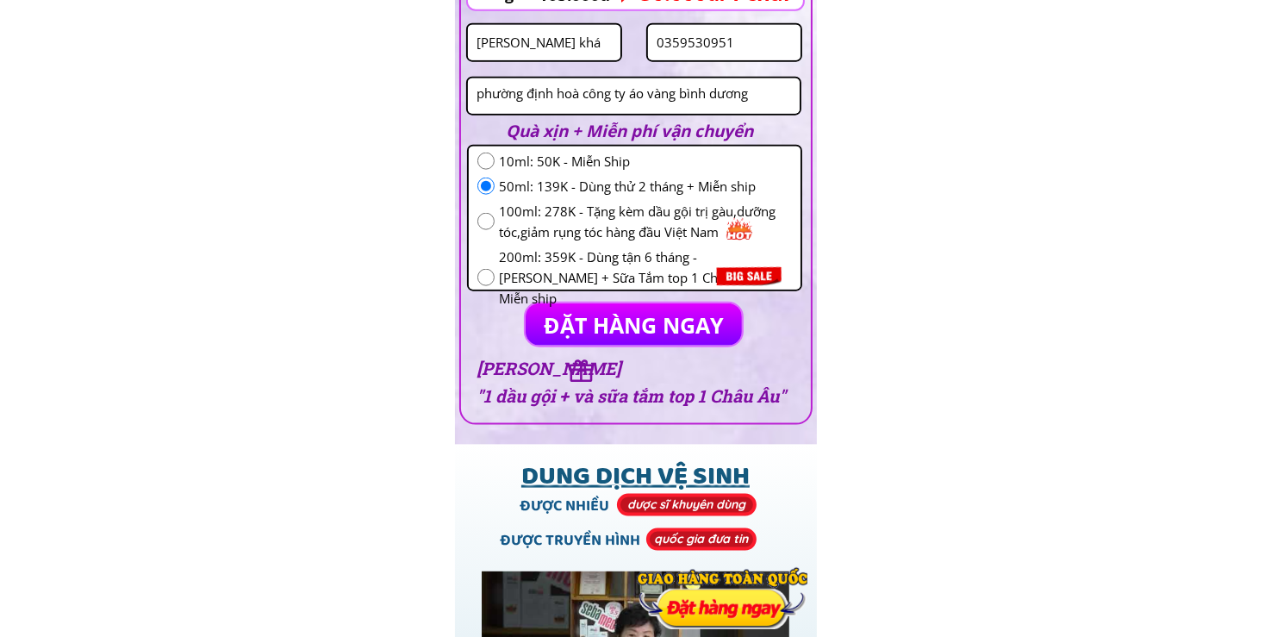
click at [624, 331] on p "ĐẶT HÀNG NGAY" at bounding box center [634, 324] width 218 height 42
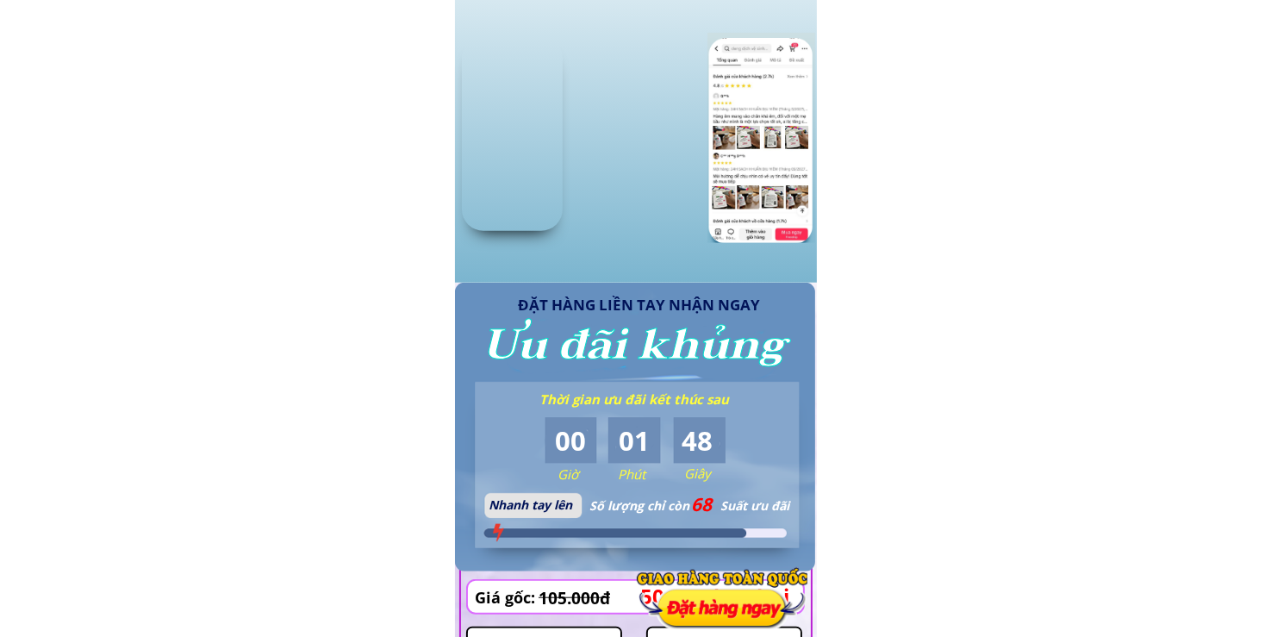
scroll to position [1810, 0]
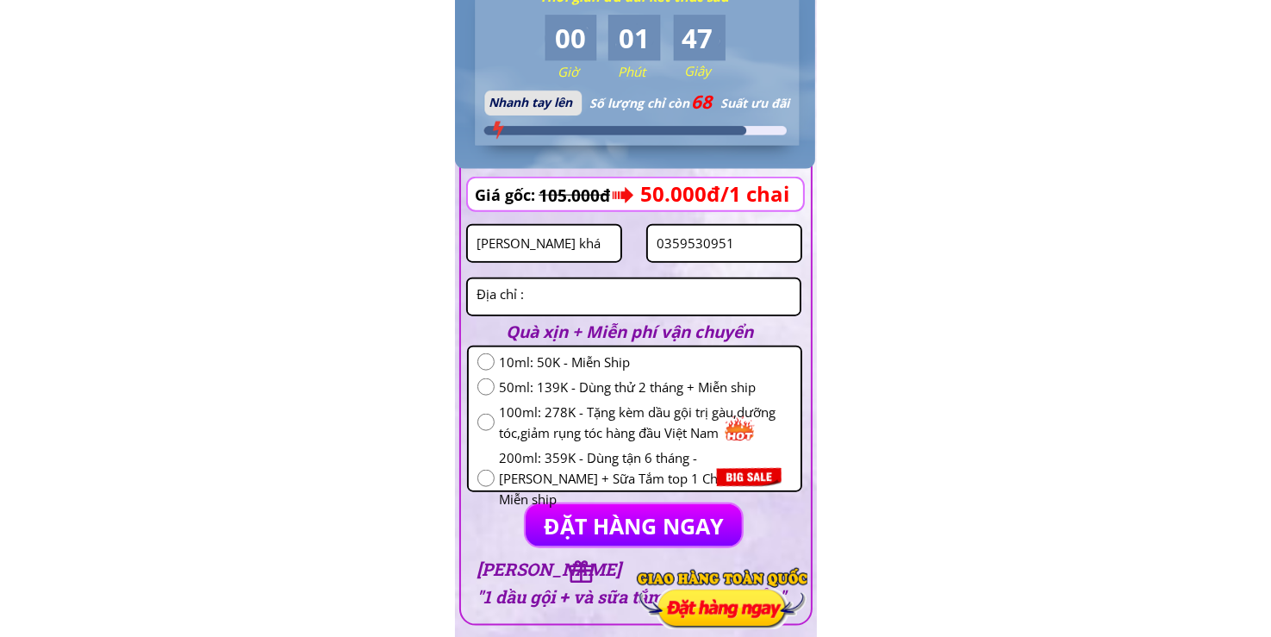
click at [588, 240] on input "[PERSON_NAME] khá" at bounding box center [544, 243] width 144 height 35
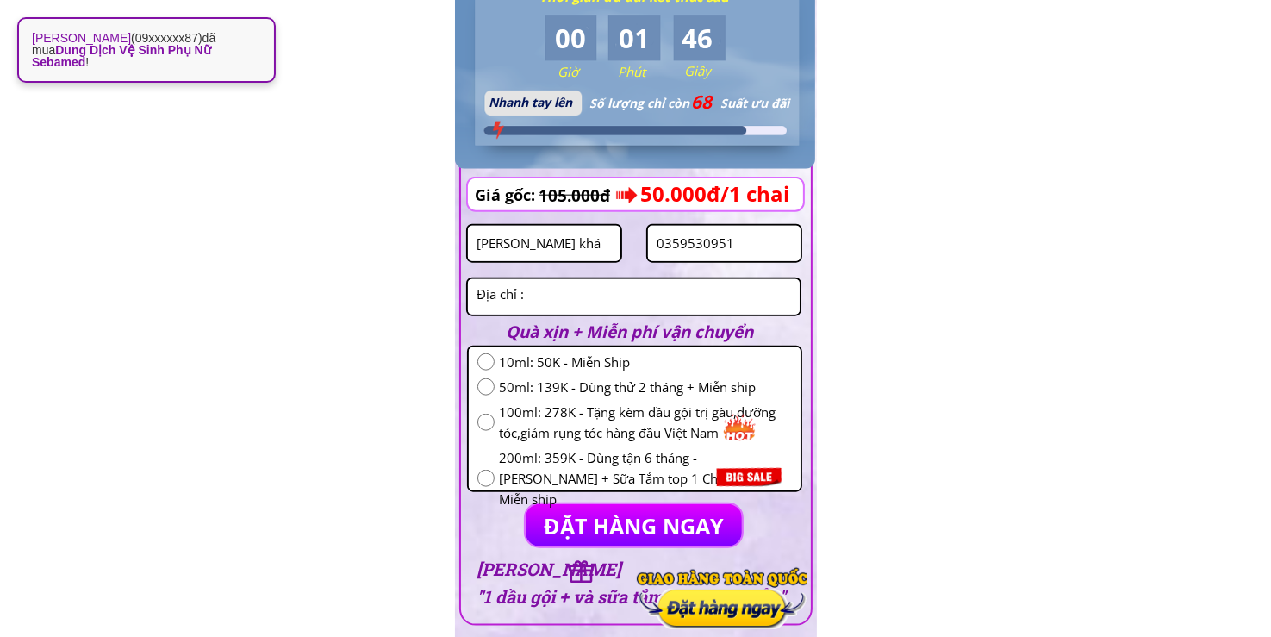
click at [588, 240] on input "[PERSON_NAME] khá" at bounding box center [544, 243] width 144 height 35
paste input "[PERSON_NAME]"
type input "[PERSON_NAME]"
click at [758, 246] on input "0359530951" at bounding box center [724, 243] width 144 height 35
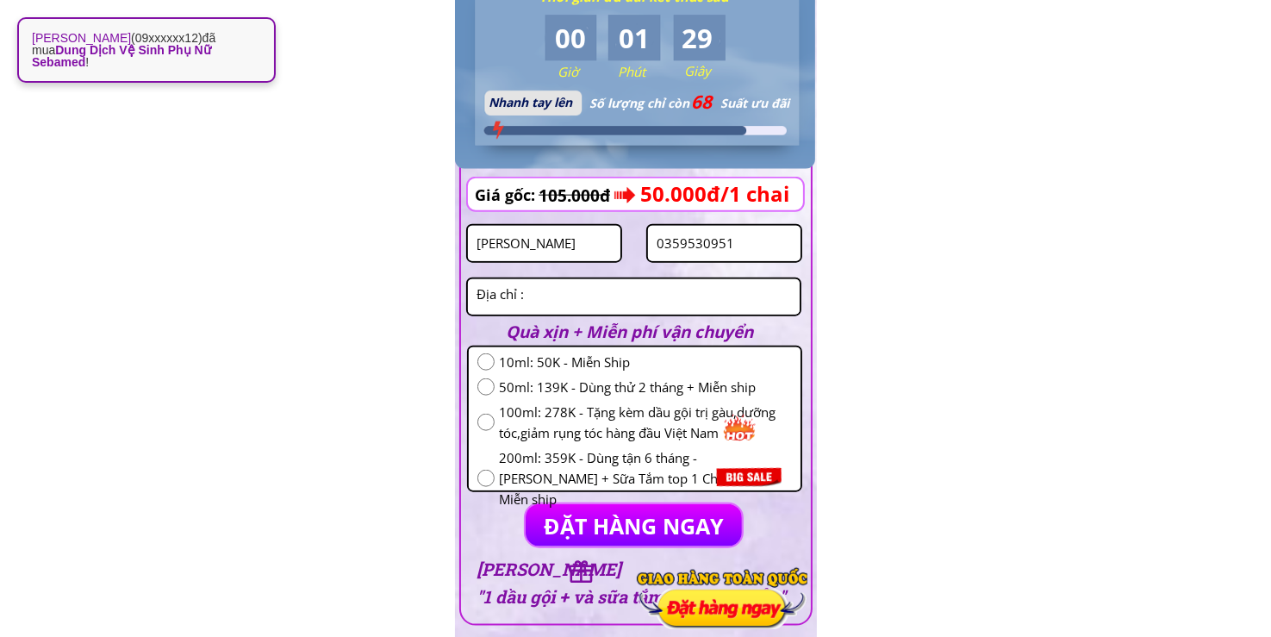
click at [758, 246] on input "0359530951" at bounding box center [724, 243] width 144 height 35
paste input "4143416"
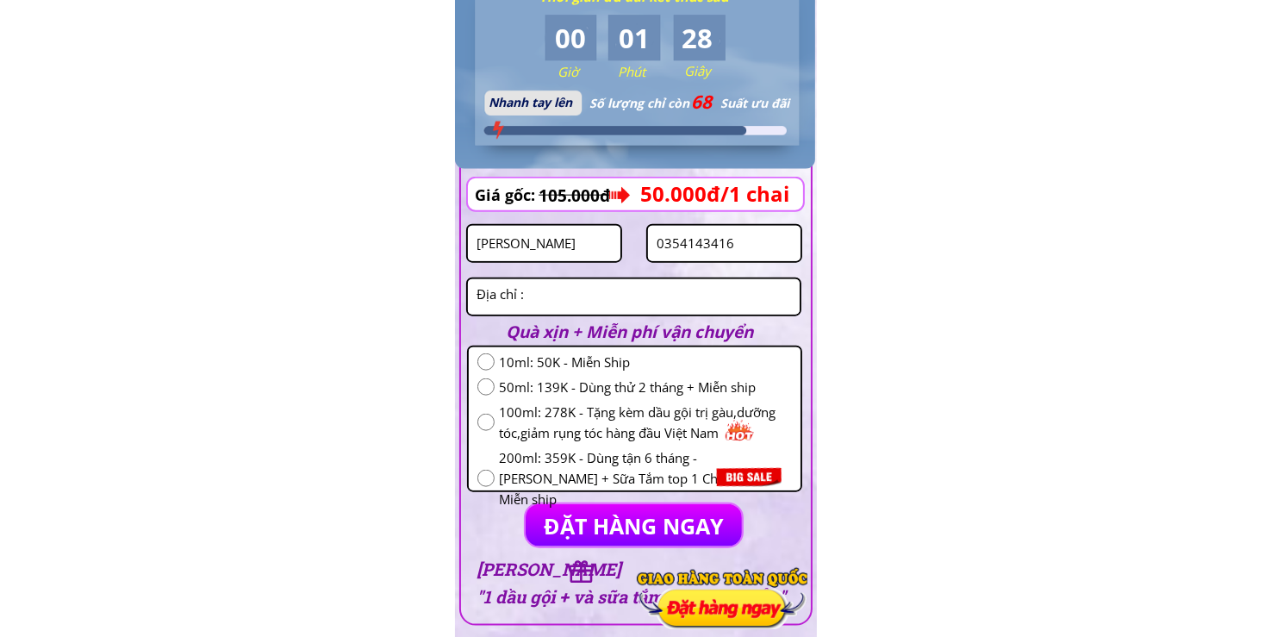
type input "0354143416"
click at [540, 378] on span "50ml: 139K - Dùng thử 2 tháng + Miễn ship" at bounding box center [645, 387] width 293 height 21
radio input "true"
click at [525, 302] on textarea at bounding box center [633, 296] width 323 height 35
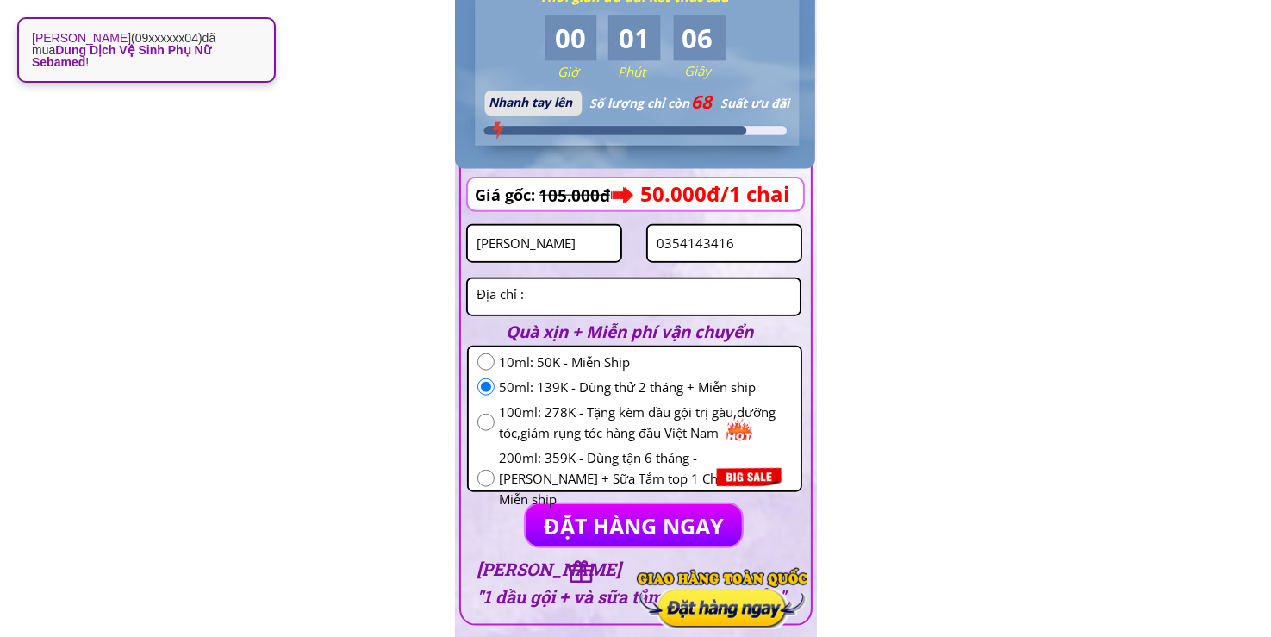
paste textarea "[GEOGRAPHIC_DATA] huyện [GEOGRAPHIC_DATA] tỉnh [GEOGRAPHIC_DATA] ,1chai 10ml. 5…"
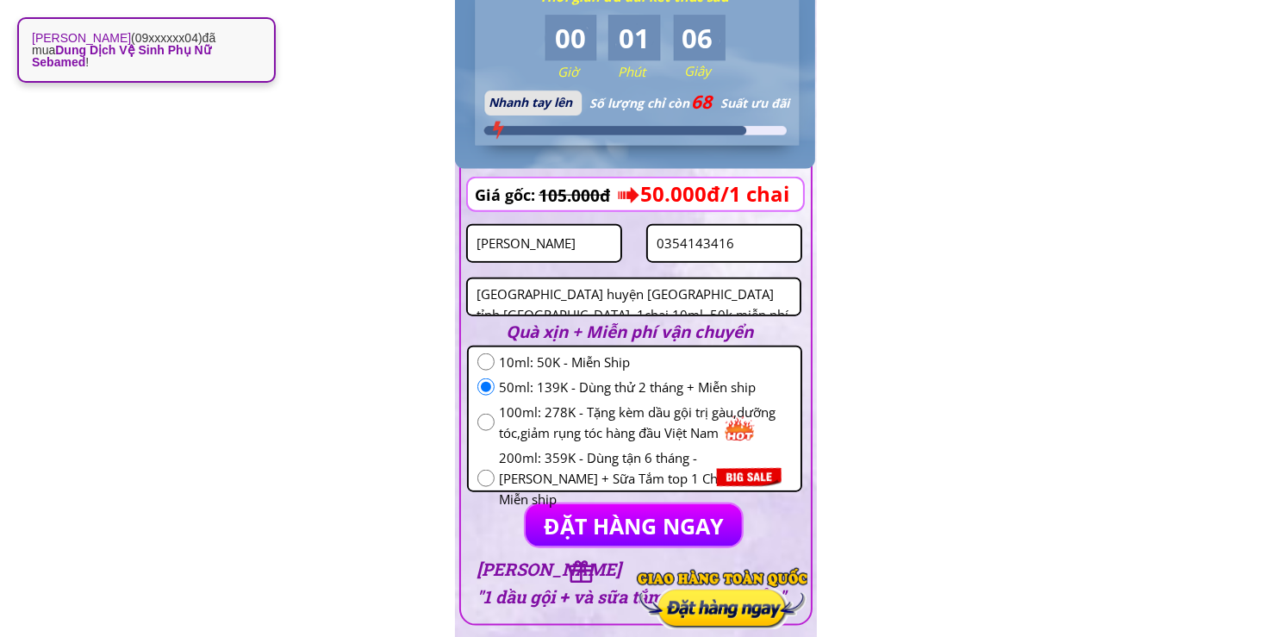
scroll to position [8, 0]
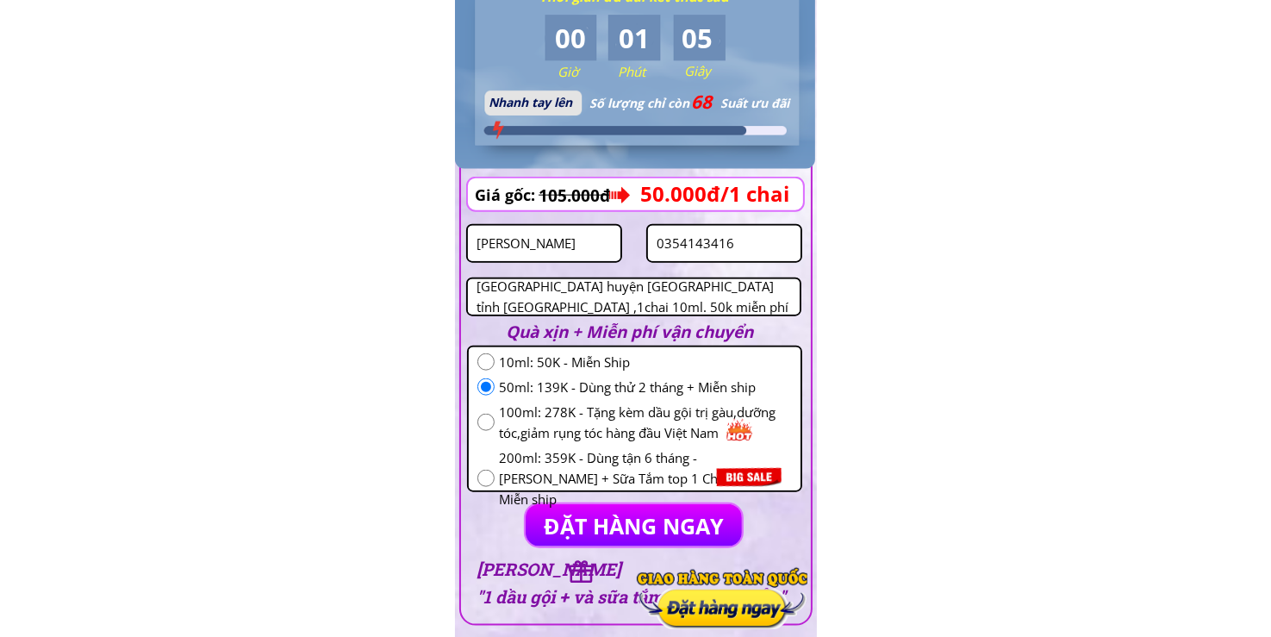
type textarea "[GEOGRAPHIC_DATA] huyện [GEOGRAPHIC_DATA] tỉnh [GEOGRAPHIC_DATA] ,1chai 10ml. 5…"
click at [604, 513] on p "ĐẶT HÀNG NGAY" at bounding box center [634, 525] width 216 height 42
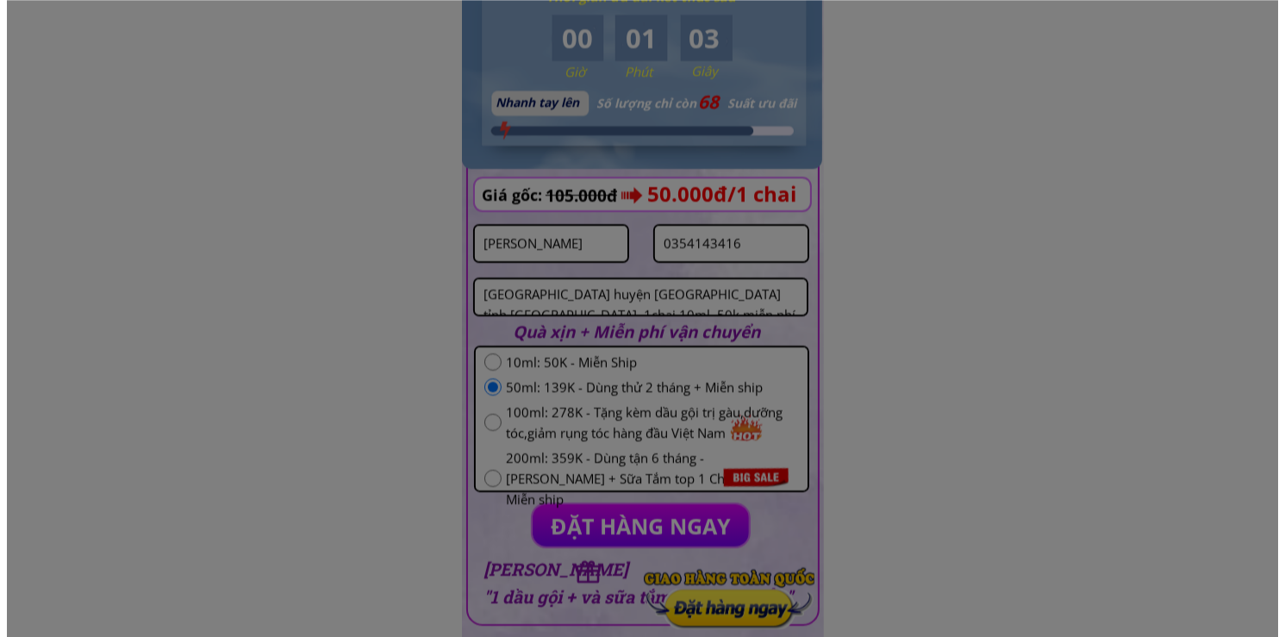
scroll to position [0, 0]
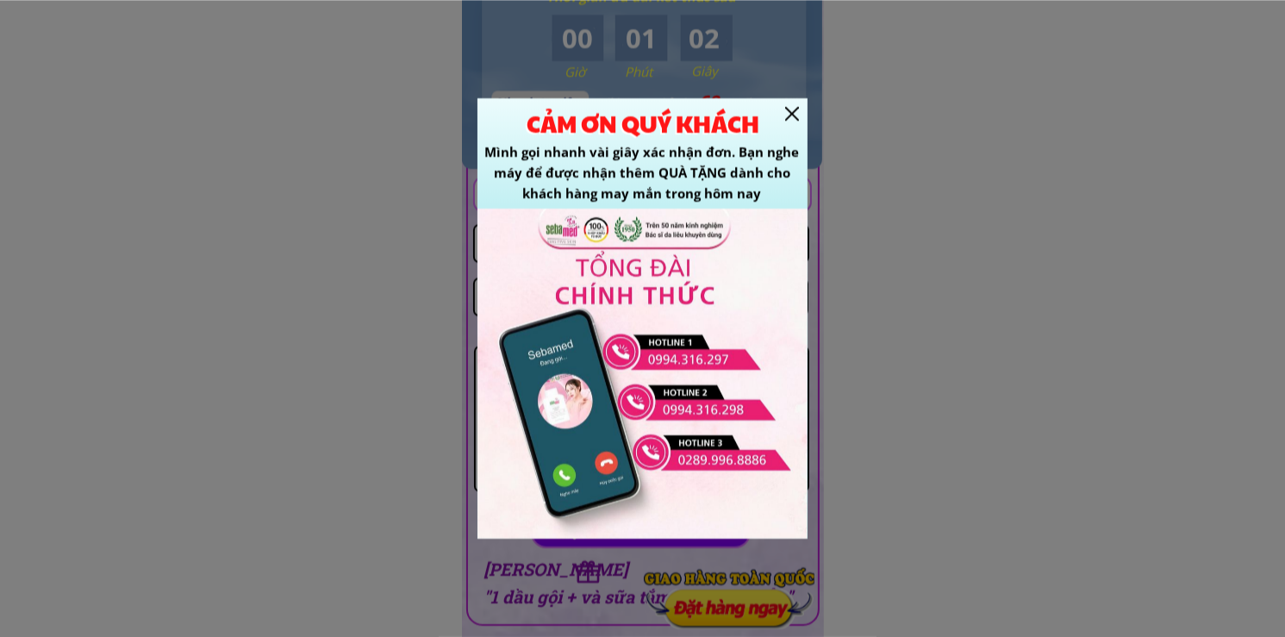
click at [789, 111] on div at bounding box center [792, 114] width 14 height 14
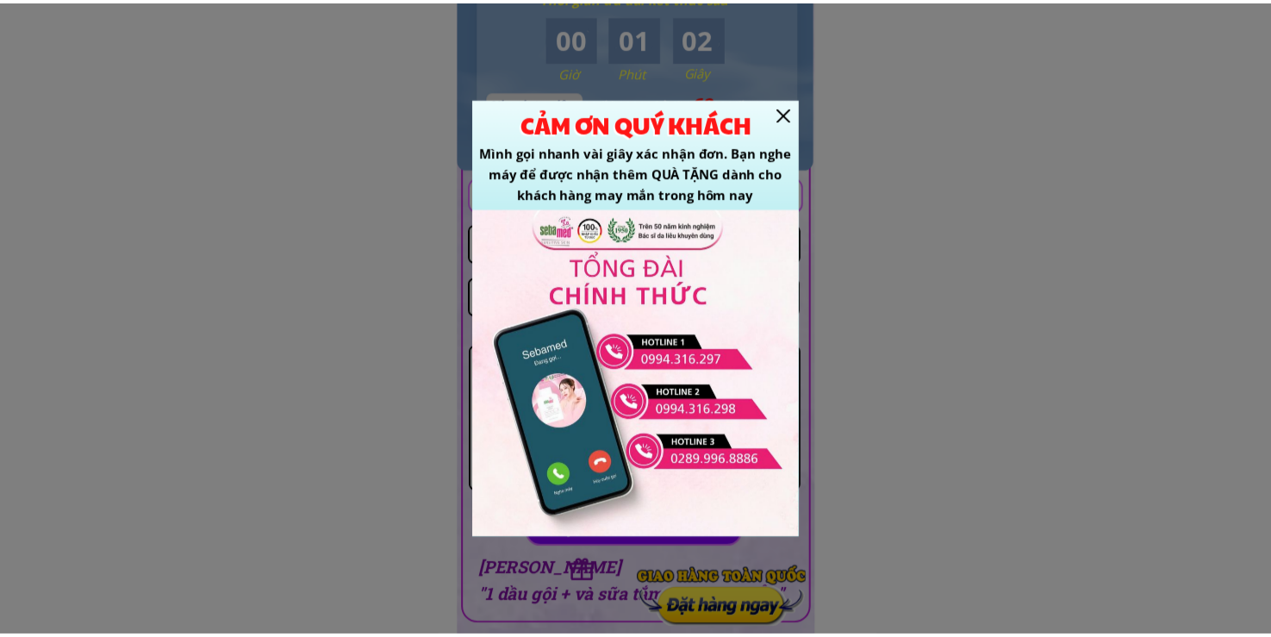
scroll to position [1810, 0]
